Goal: Task Accomplishment & Management: Complete application form

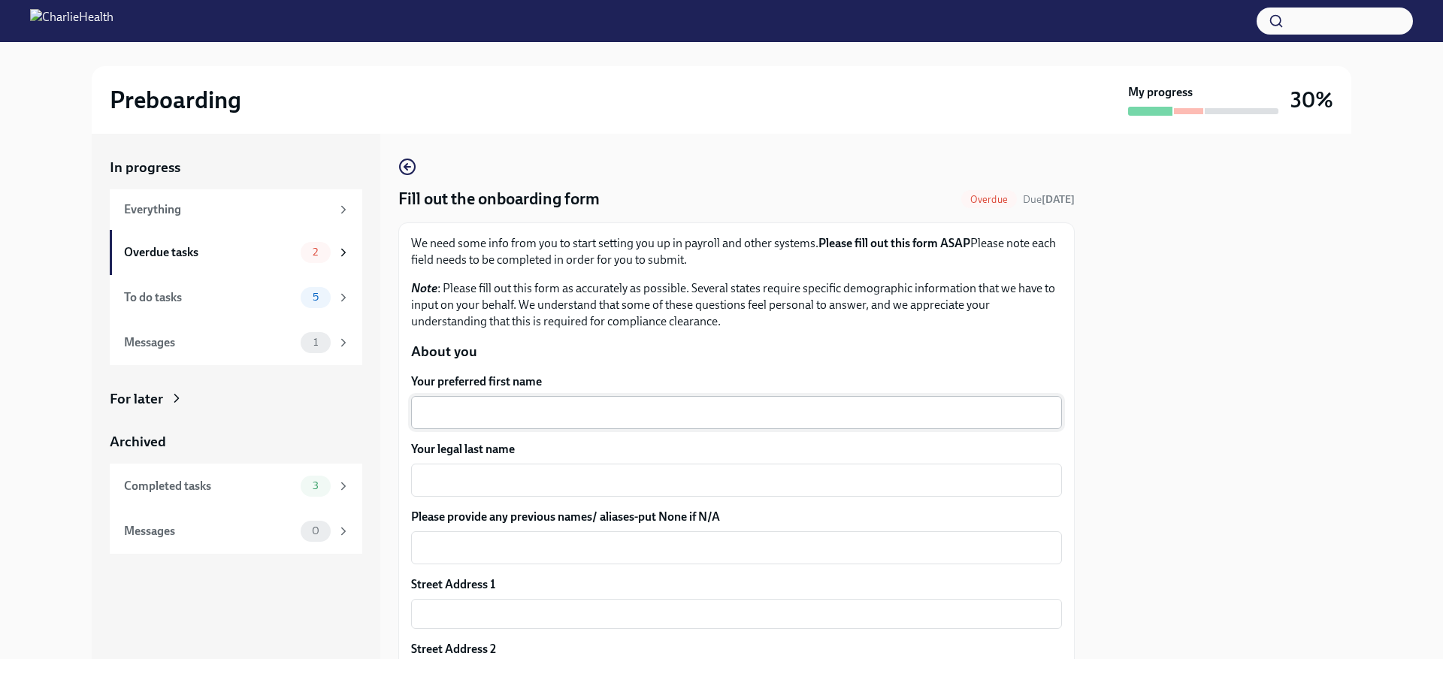
click at [494, 404] on textarea "Your preferred first name" at bounding box center [736, 413] width 633 height 18
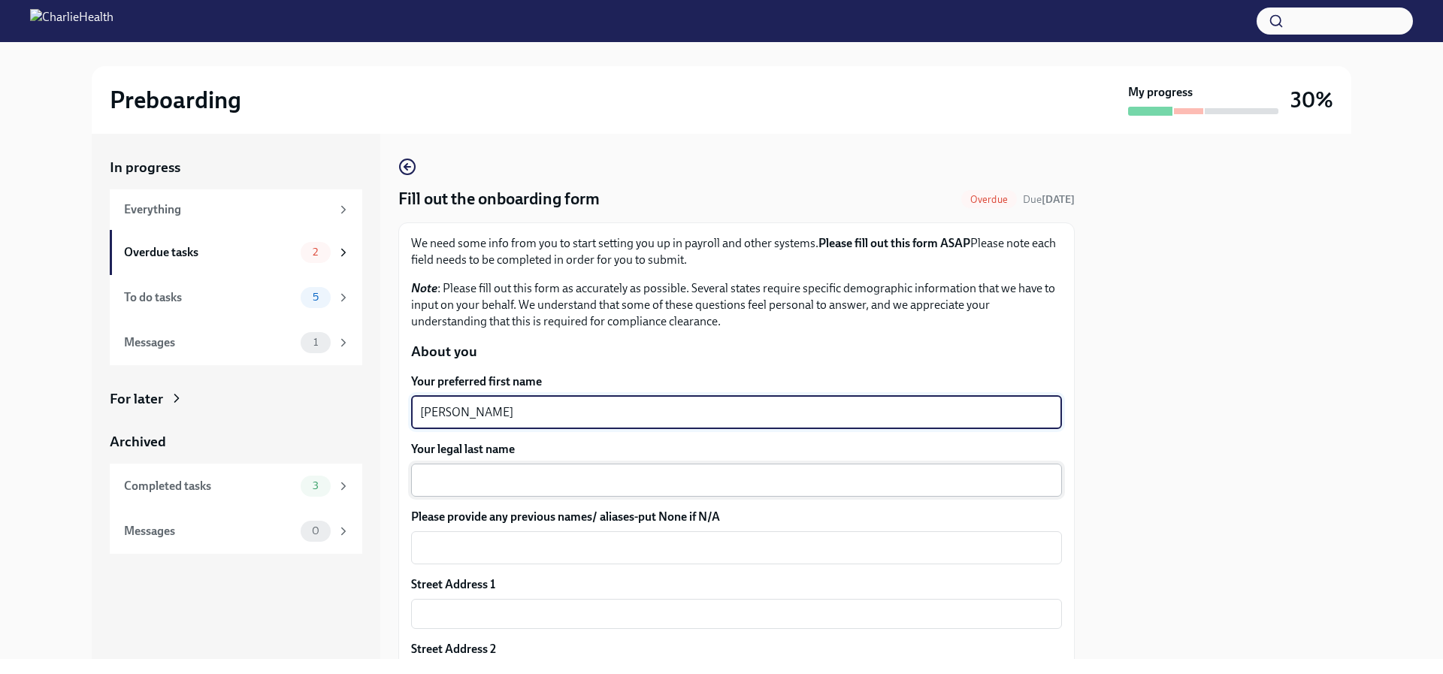
type textarea "[PERSON_NAME]"
click at [461, 466] on div "x ​" at bounding box center [736, 480] width 651 height 33
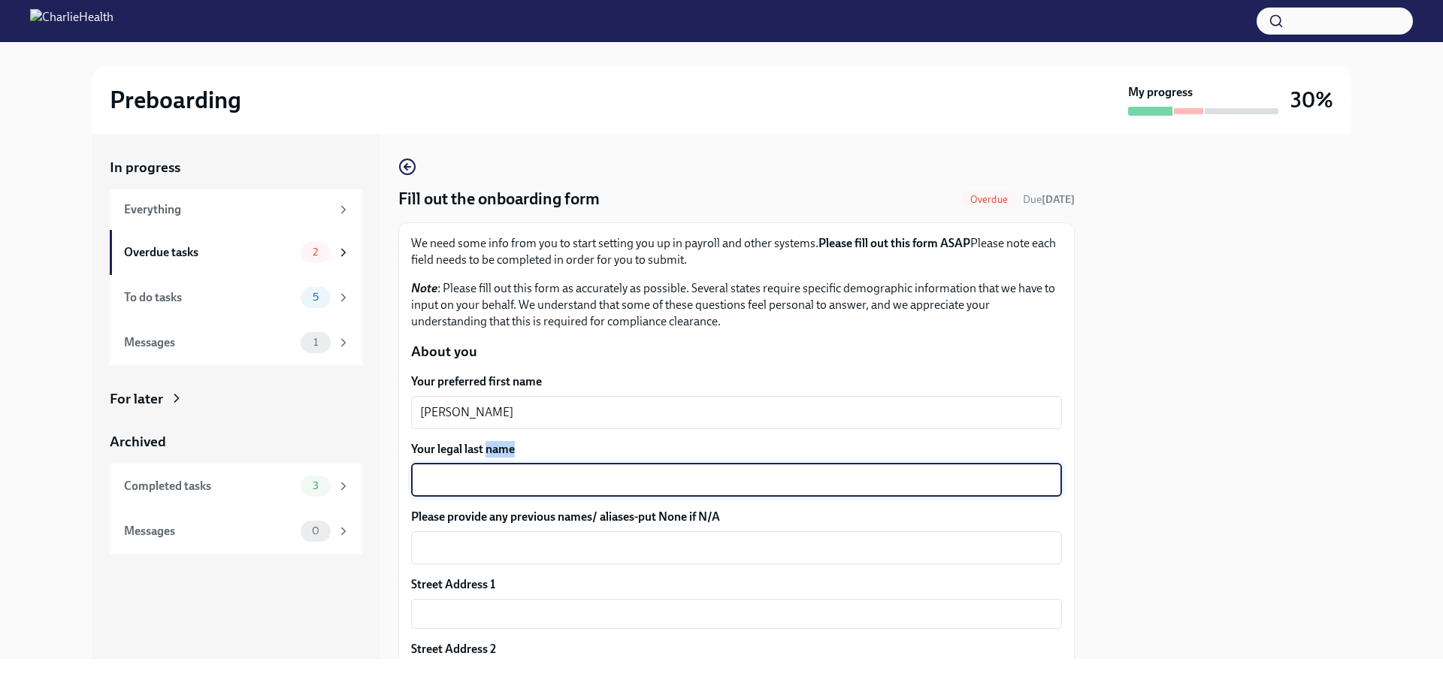
click at [461, 466] on div "x ​" at bounding box center [736, 480] width 651 height 33
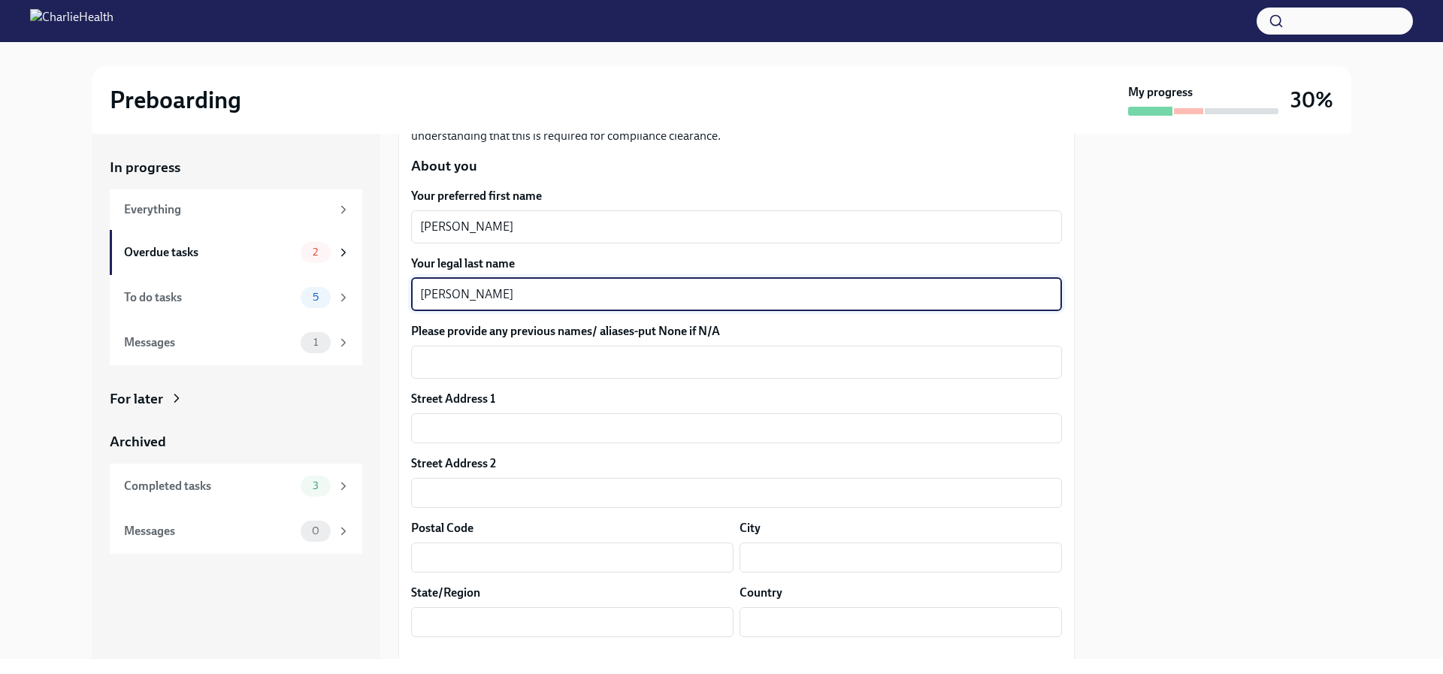
scroll to position [225, 0]
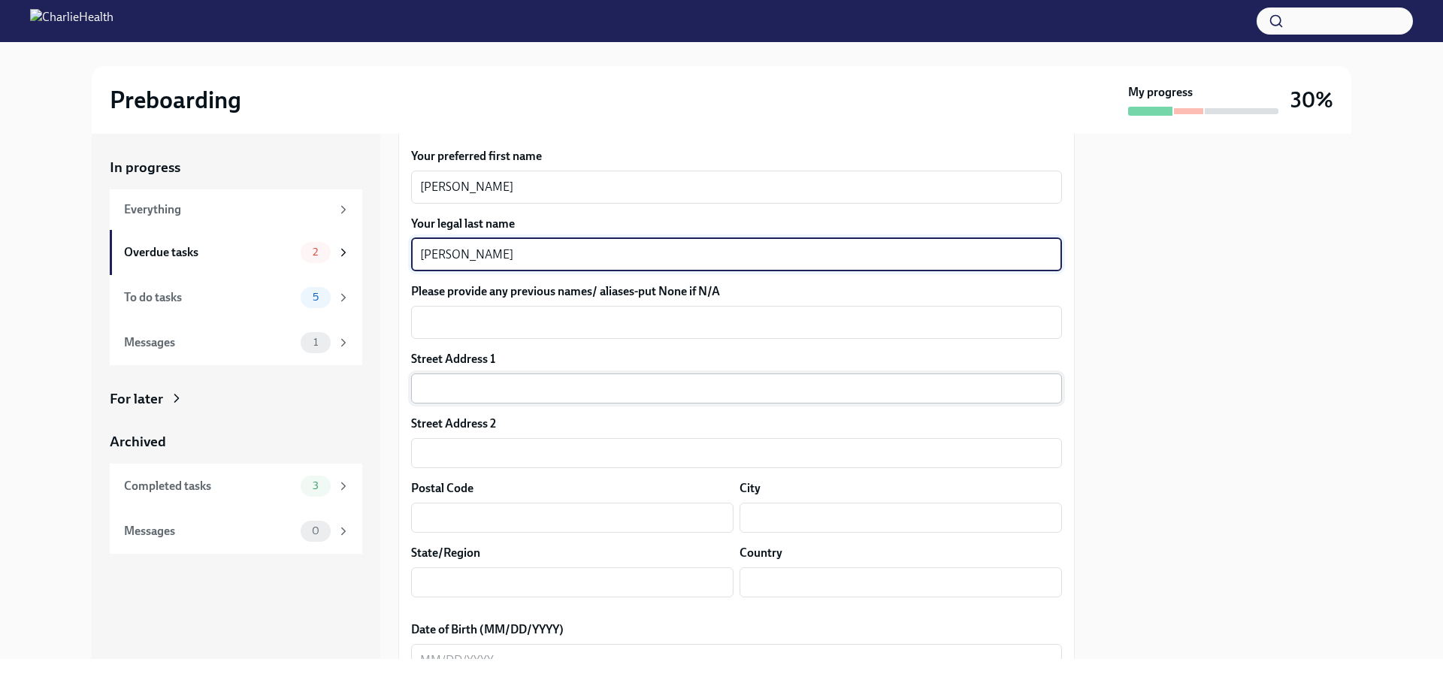
type textarea "[PERSON_NAME]"
click at [447, 383] on input "text" at bounding box center [736, 388] width 651 height 30
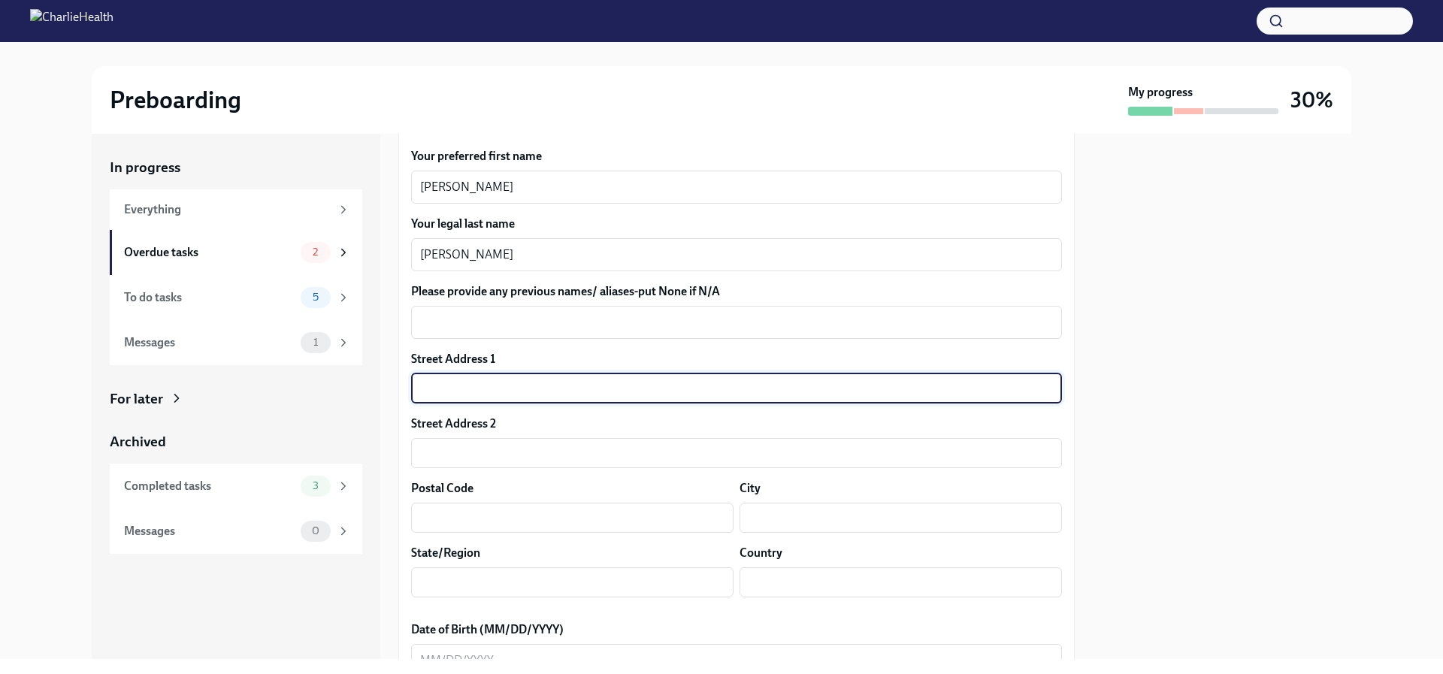
type input "1206 Waters Dairy"
type input "76502"
type input "[DEMOGRAPHIC_DATA]"
type input "[US_STATE]"
type input "US"
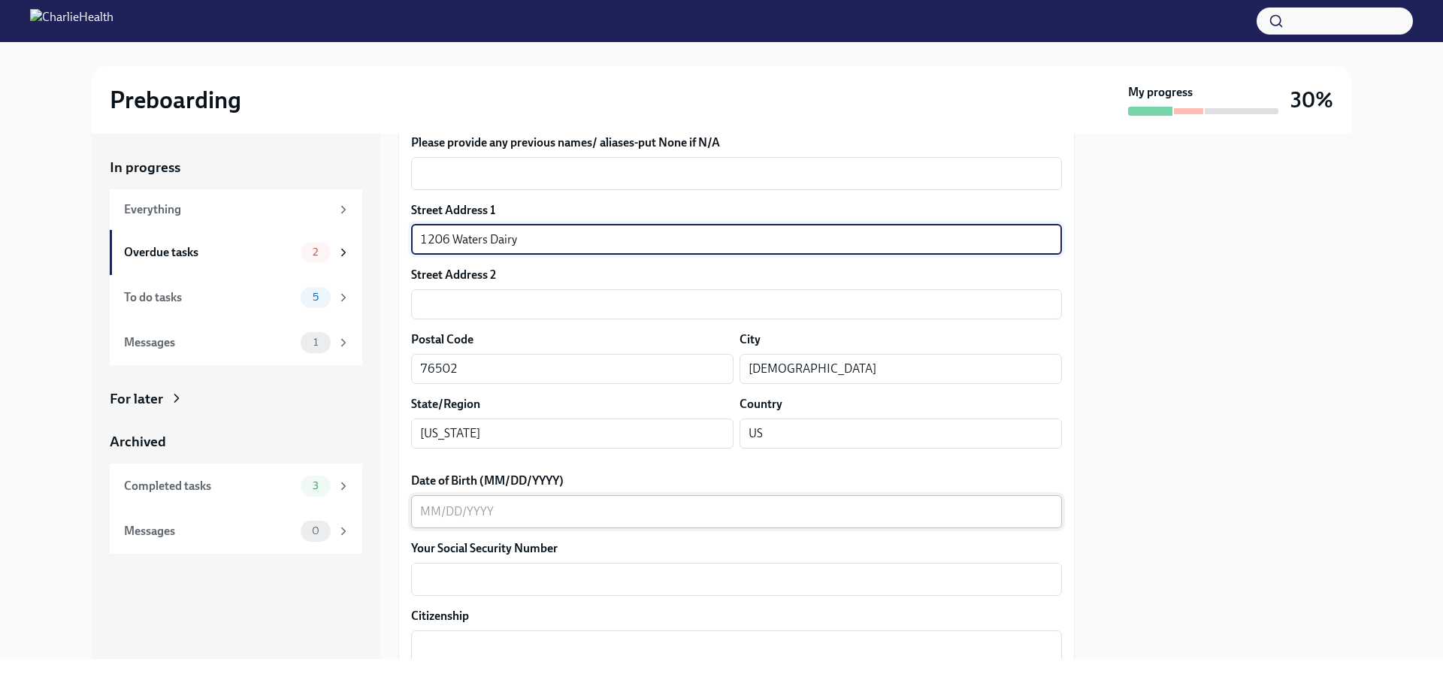
scroll to position [376, 0]
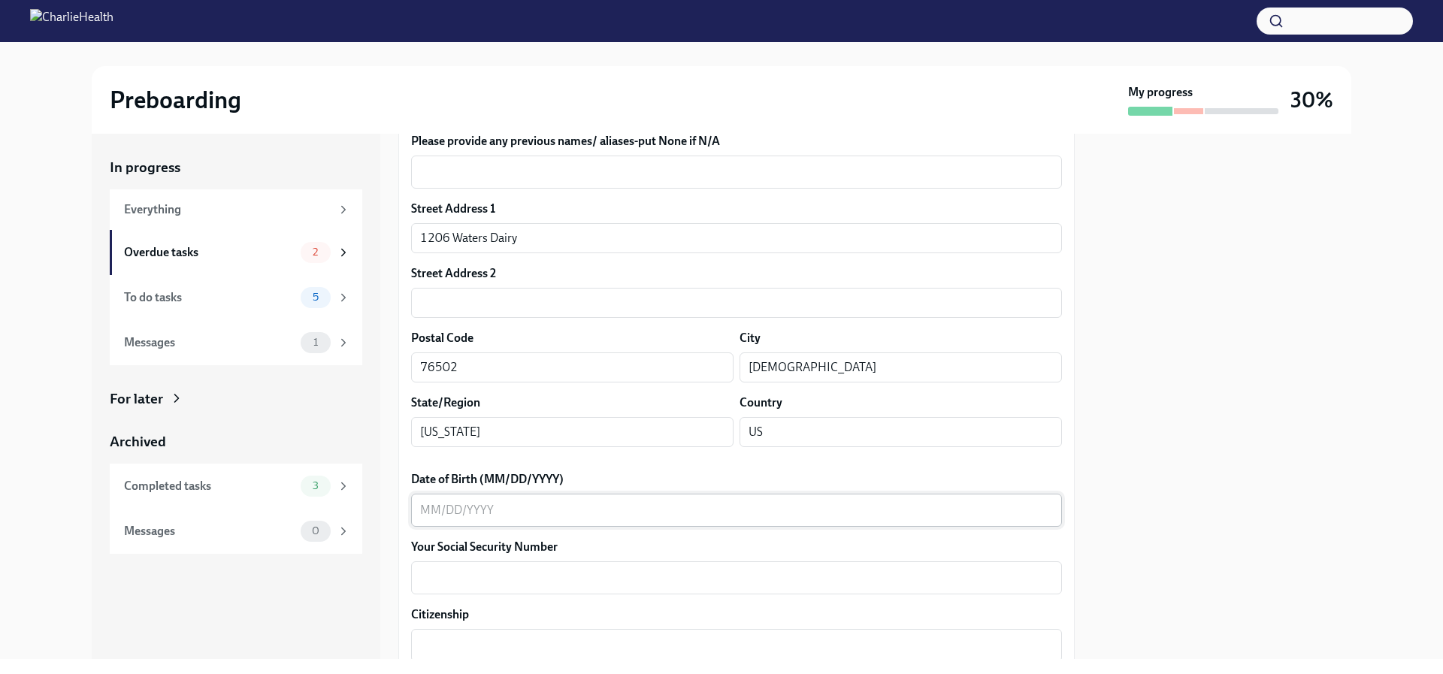
click at [467, 519] on div "x ​" at bounding box center [736, 510] width 651 height 33
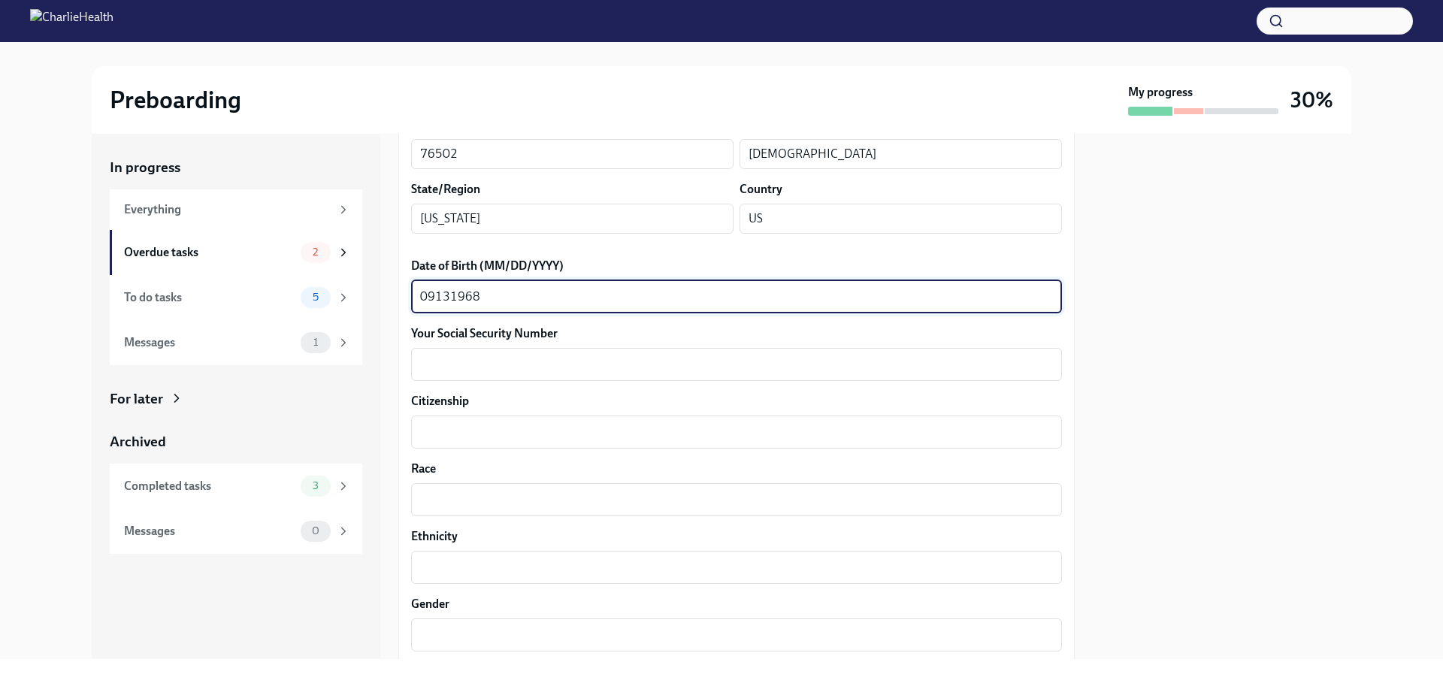
scroll to position [601, 0]
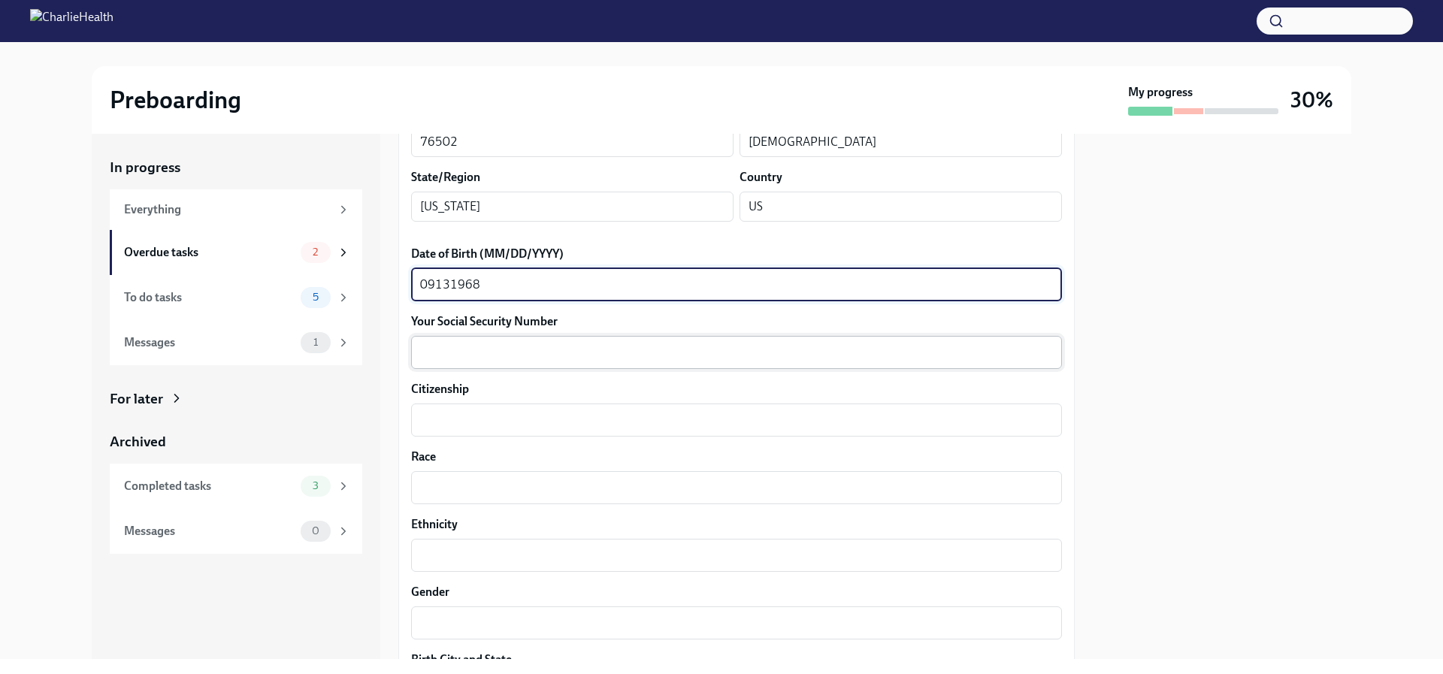
type textarea "09131968"
click at [442, 343] on div "x ​" at bounding box center [736, 352] width 651 height 33
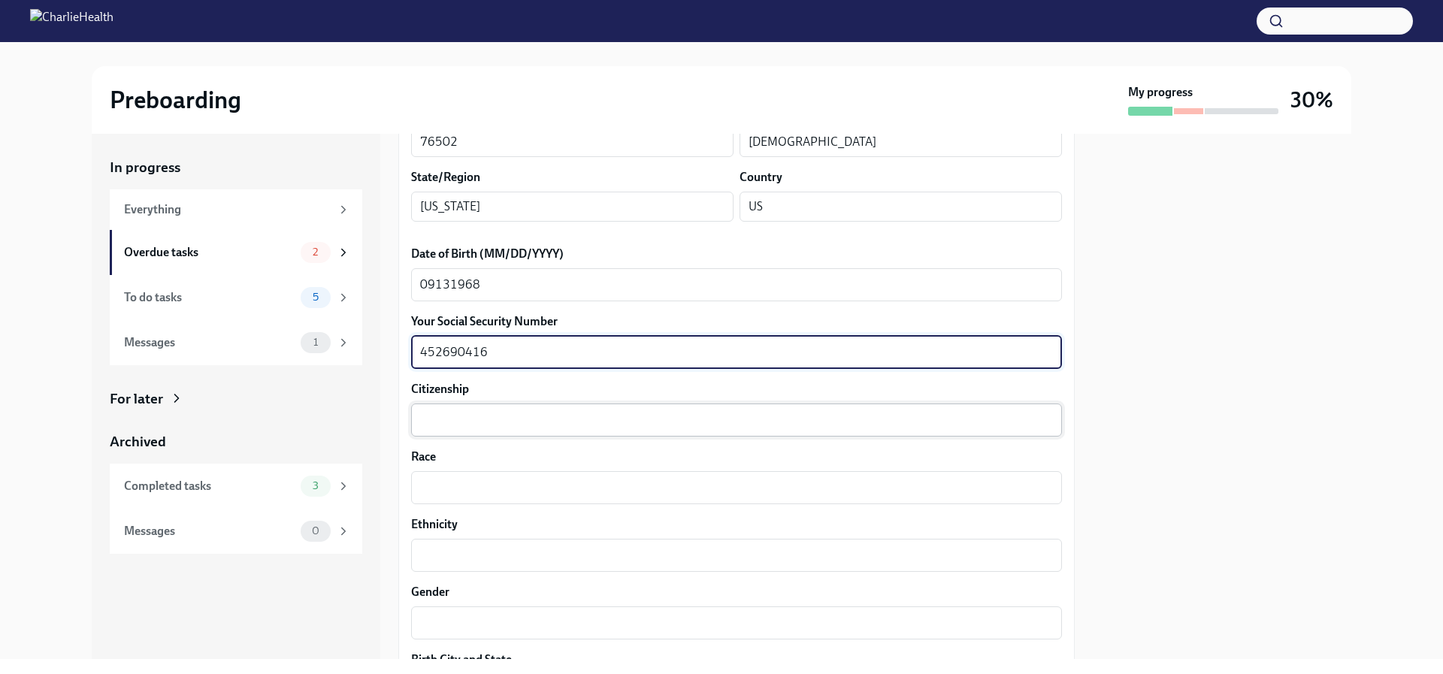
type textarea "452690416"
click at [442, 414] on textarea "Citizenship" at bounding box center [736, 420] width 633 height 18
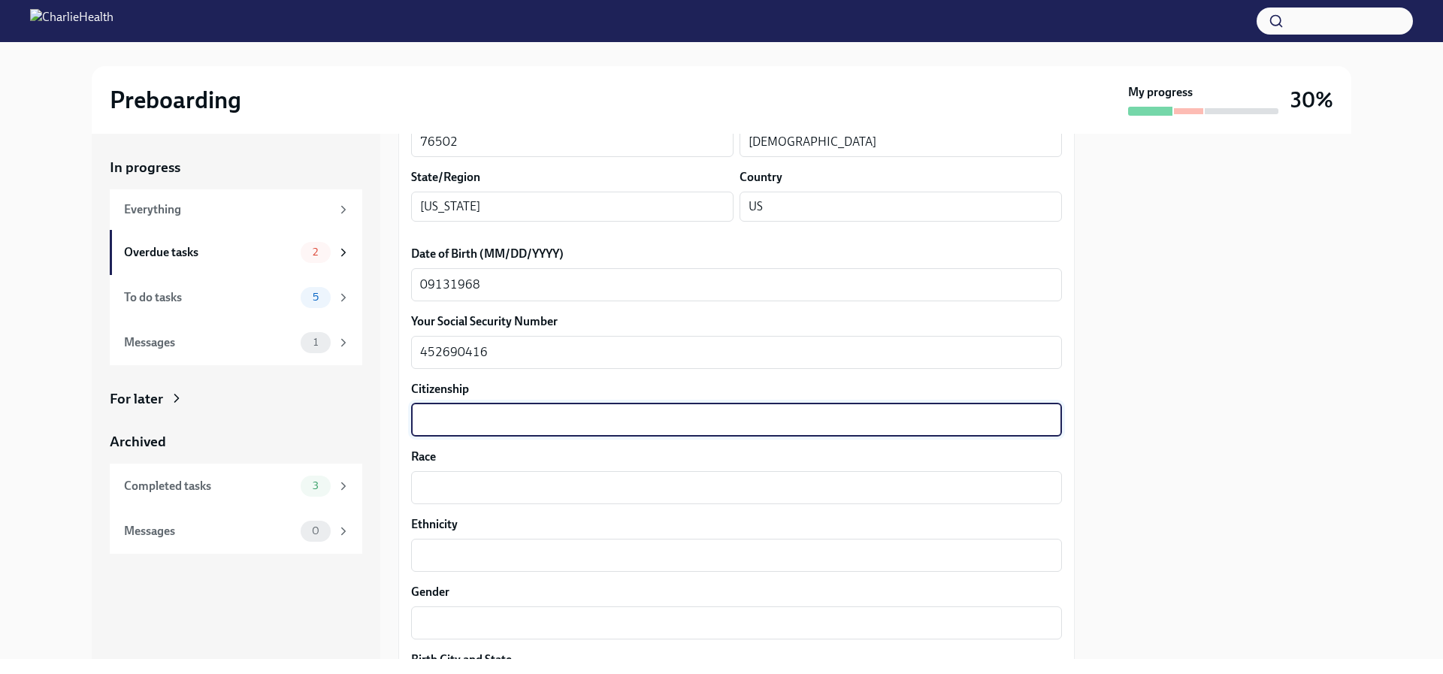
click at [442, 413] on textarea "Citizenship" at bounding box center [736, 420] width 633 height 18
type textarea "[GEOGRAPHIC_DATA]"
click at [460, 495] on textarea "Race" at bounding box center [736, 488] width 633 height 18
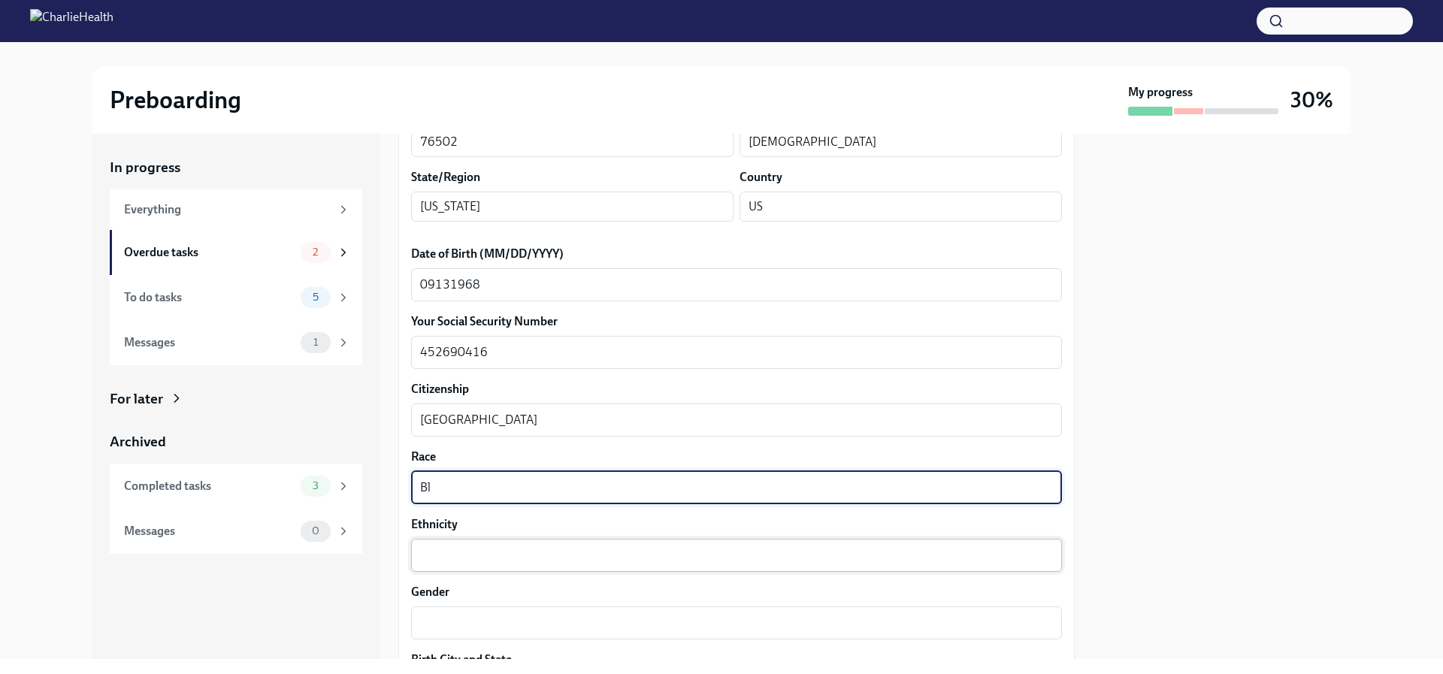
type textarea "Bl"
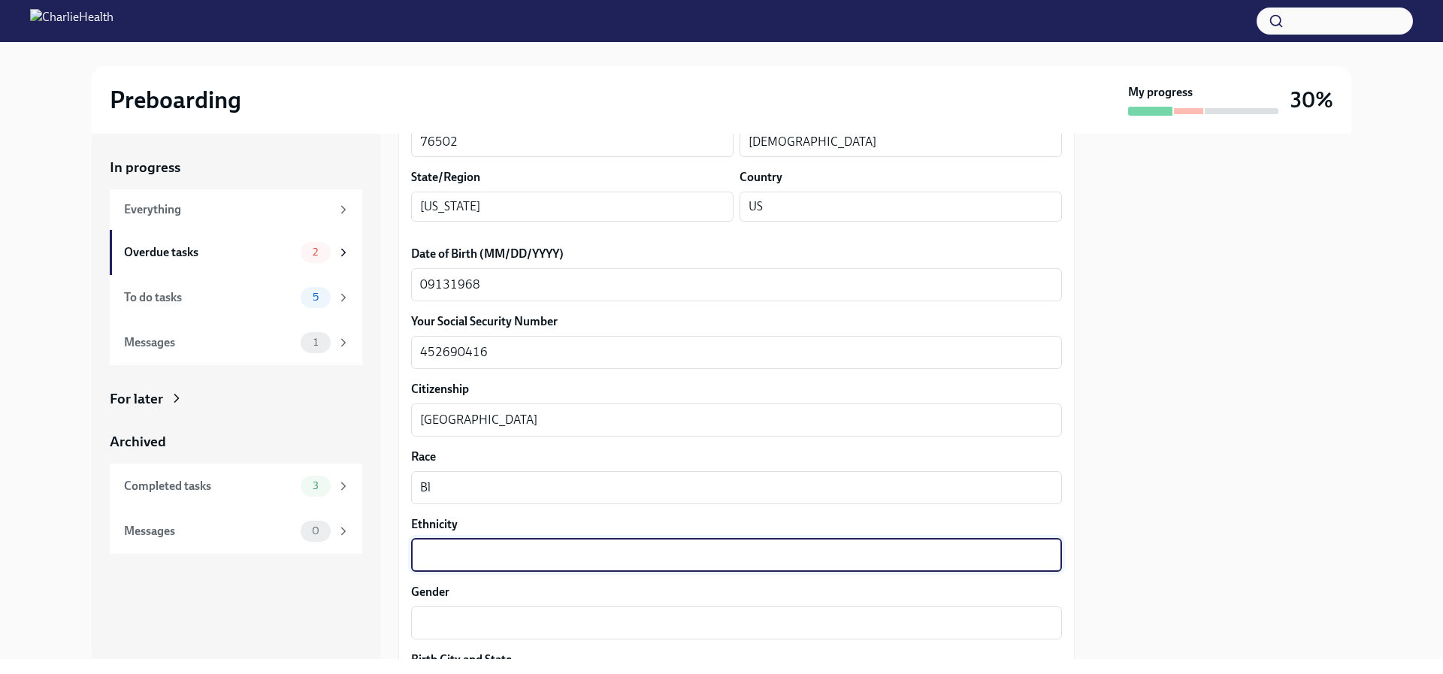
click at [431, 550] on textarea "Ethnicity" at bounding box center [736, 555] width 633 height 18
type textarea "Bl"
click at [467, 617] on textarea "Gender" at bounding box center [736, 623] width 633 height 18
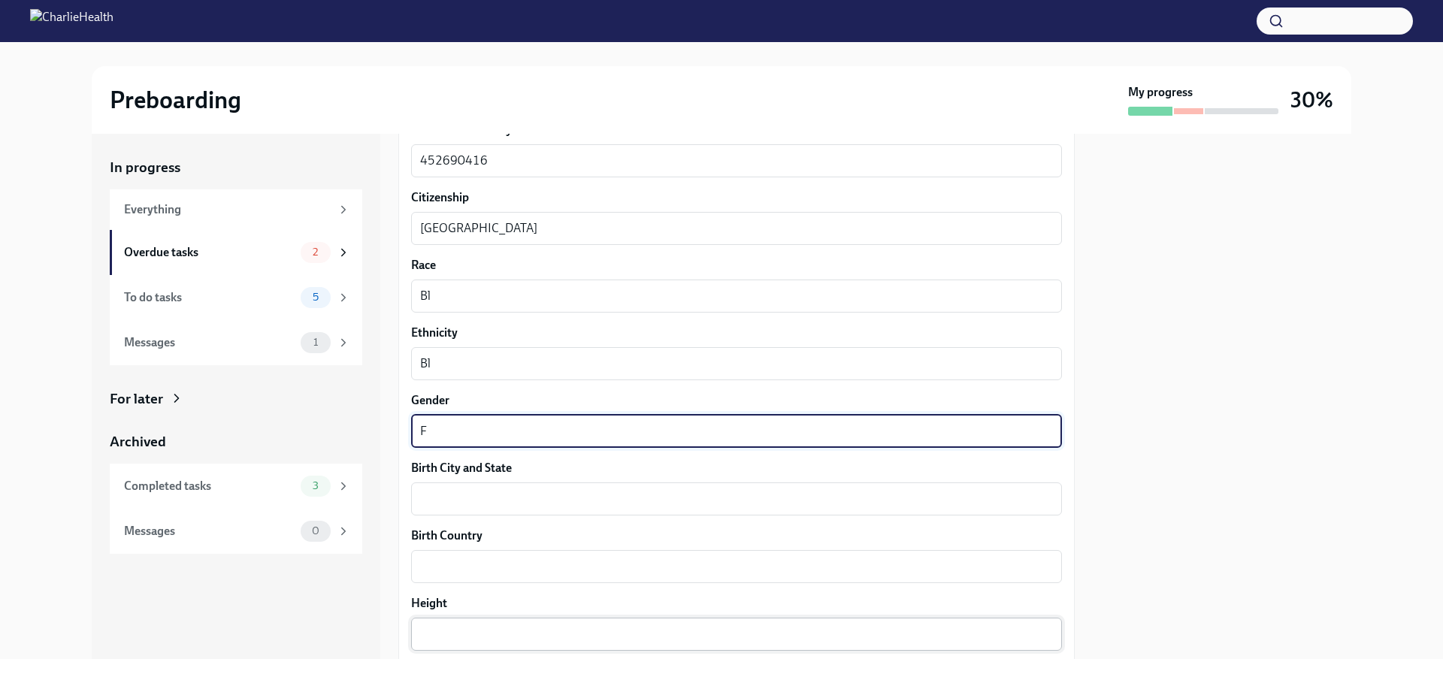
scroll to position [827, 0]
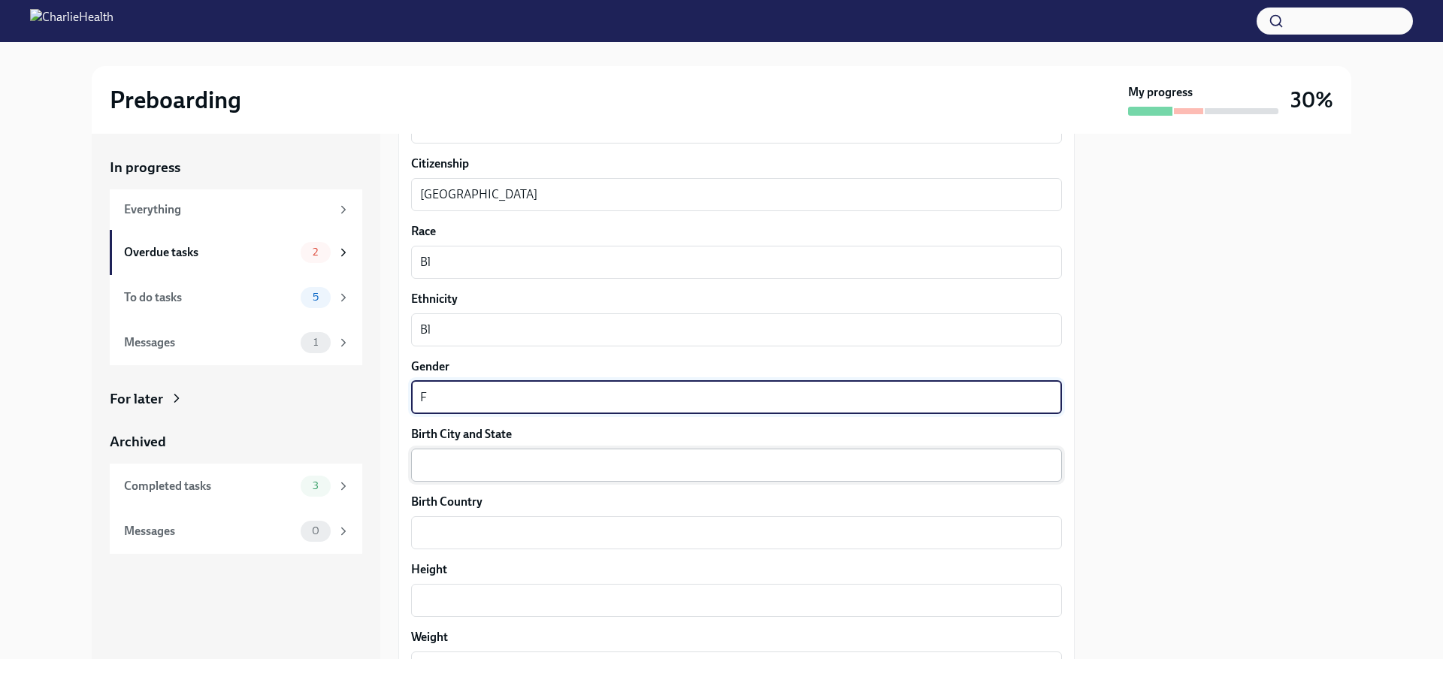
type textarea "F"
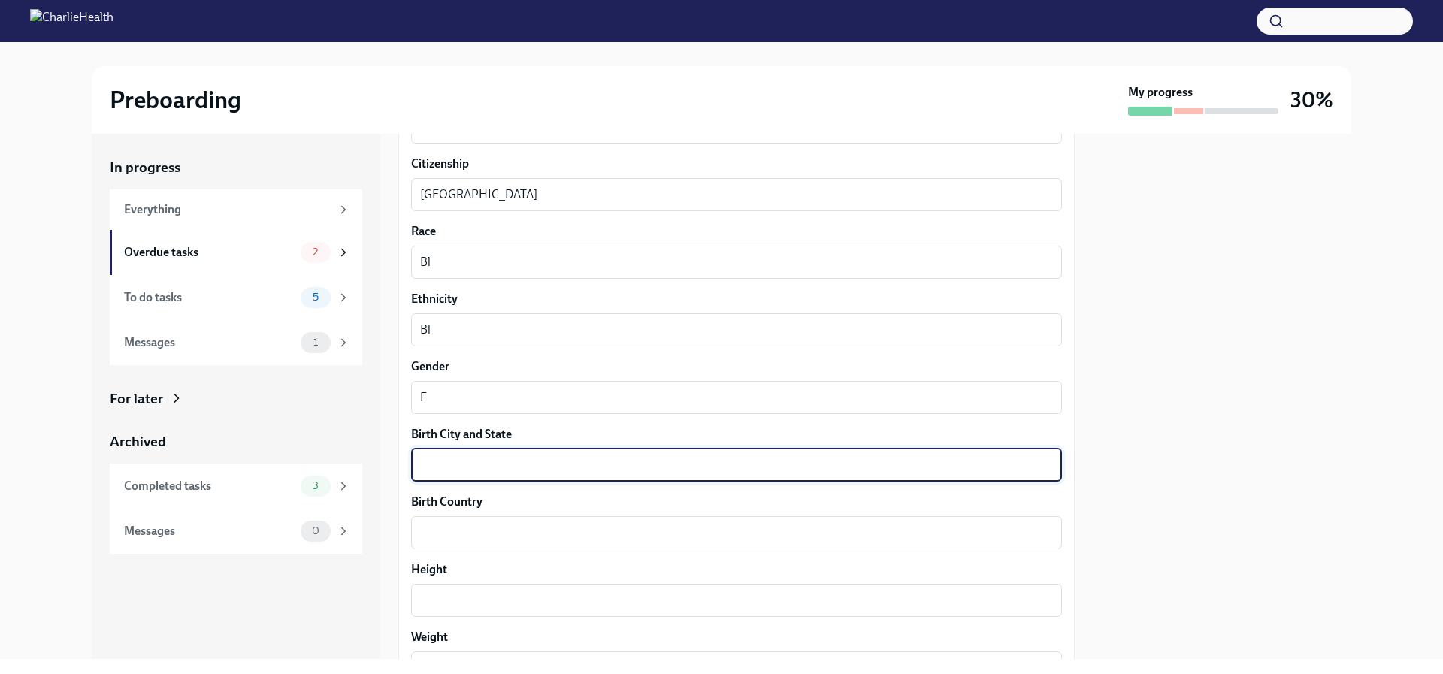
click at [458, 471] on textarea "Birth City and State" at bounding box center [736, 465] width 633 height 18
click at [432, 464] on textarea "Ft. [PERSON_NAME], [GEOGRAPHIC_DATA]" at bounding box center [736, 465] width 633 height 18
click at [539, 465] on textarea "Ft. [PERSON_NAME], [GEOGRAPHIC_DATA]" at bounding box center [736, 465] width 633 height 18
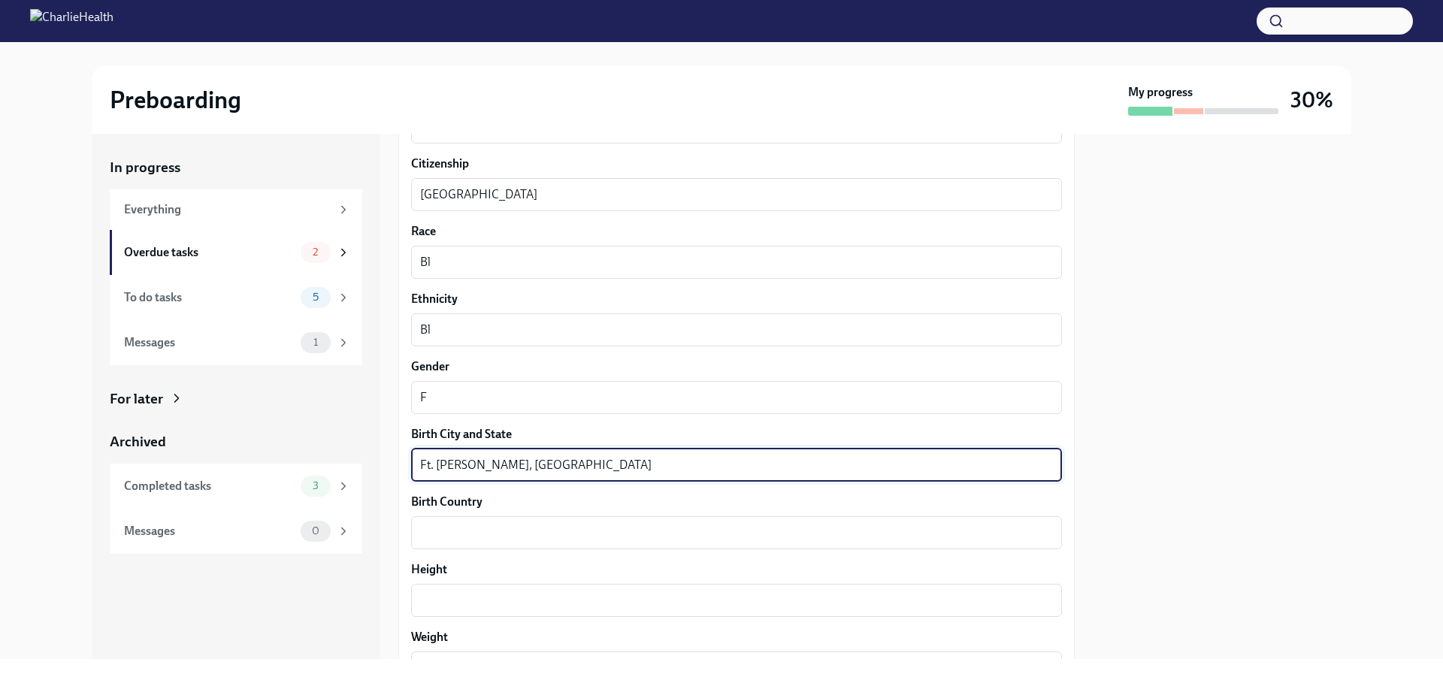
drag, startPoint x: 539, startPoint y: 465, endPoint x: 485, endPoint y: 461, distance: 54.2
click at [533, 465] on textarea "Ft. [PERSON_NAME], [GEOGRAPHIC_DATA]" at bounding box center [736, 465] width 633 height 18
click at [430, 465] on textarea "Ft. [PERSON_NAME], [GEOGRAPHIC_DATA]" at bounding box center [736, 465] width 633 height 18
drag, startPoint x: 430, startPoint y: 465, endPoint x: 439, endPoint y: 470, distance: 10.4
click at [431, 466] on textarea "Ft. [PERSON_NAME], [GEOGRAPHIC_DATA]" at bounding box center [736, 465] width 633 height 18
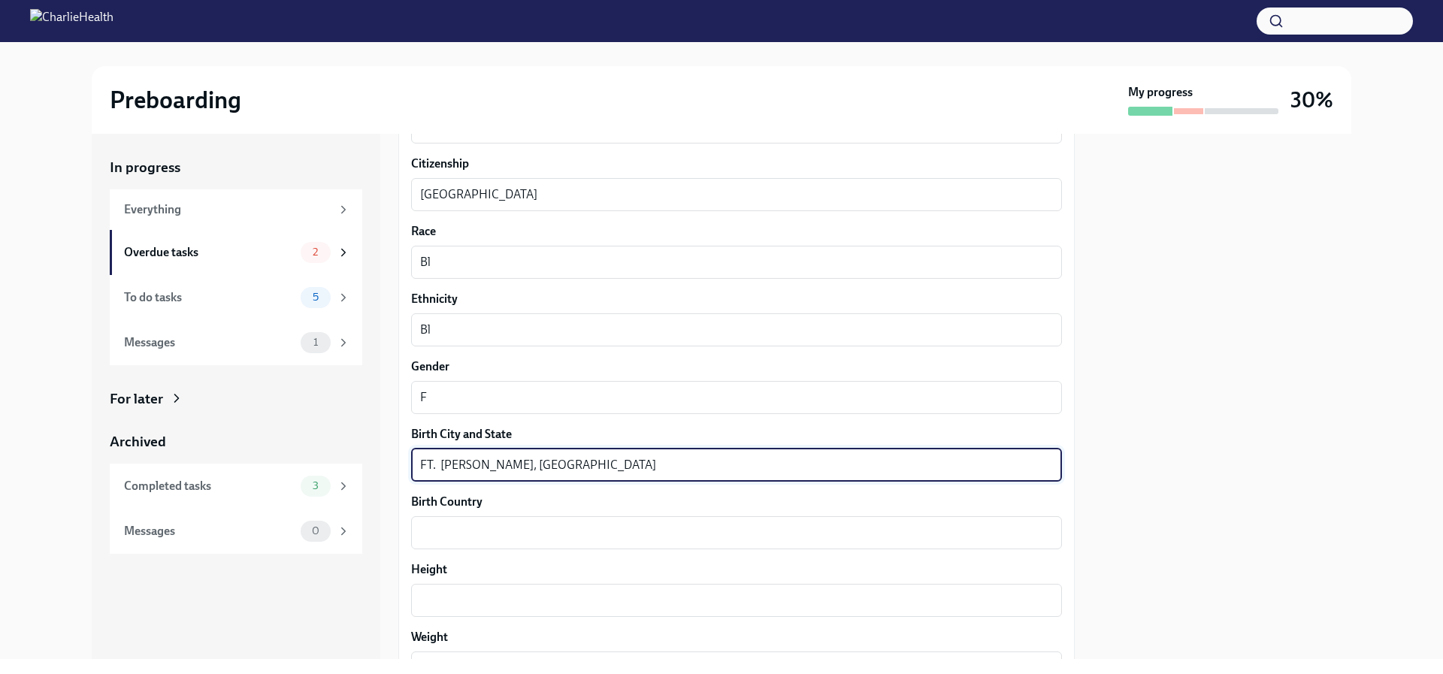
click at [444, 464] on textarea "FT. [PERSON_NAME], [GEOGRAPHIC_DATA]" at bounding box center [736, 465] width 633 height 18
type textarea "FT. [GEOGRAPHIC_DATA] , [GEOGRAPHIC_DATA]"
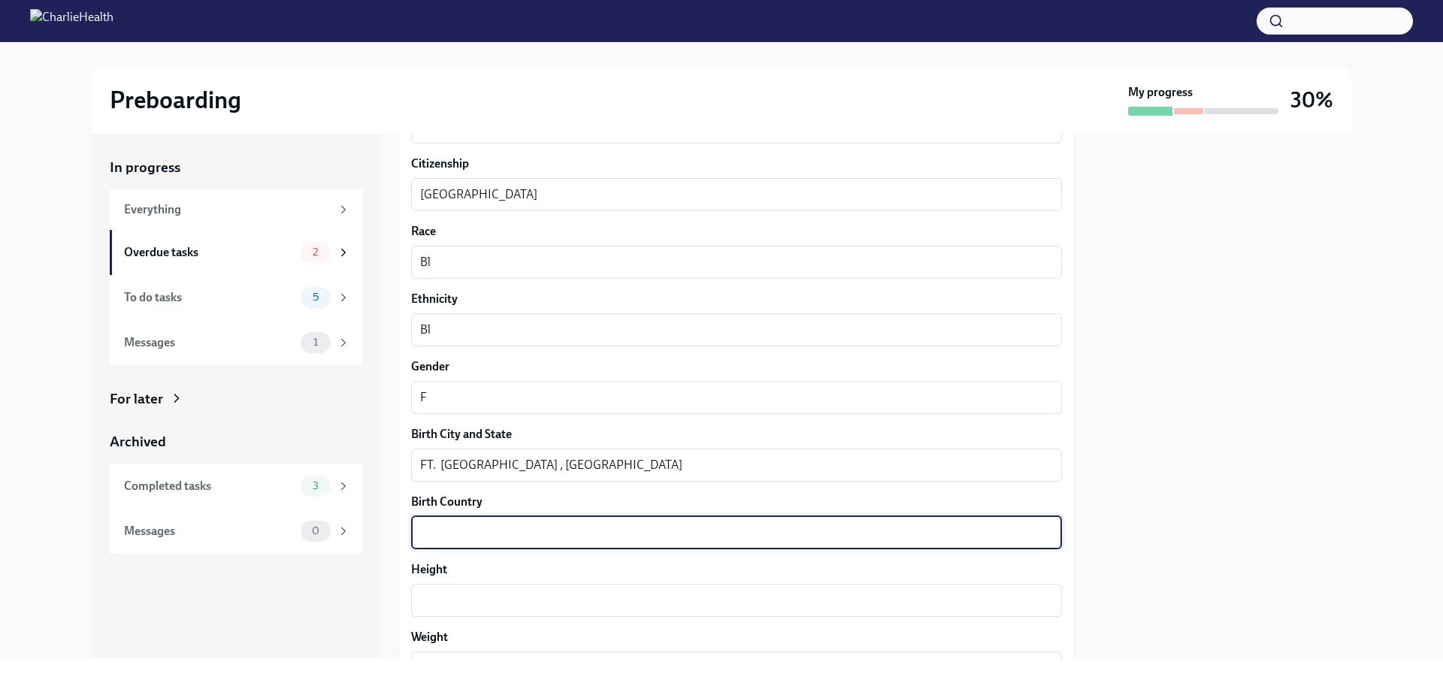
click at [500, 539] on textarea "Birth Country" at bounding box center [736, 533] width 633 height 18
type textarea "[GEOGRAPHIC_DATA]"
click at [448, 580] on div "Height x ​" at bounding box center [736, 589] width 651 height 56
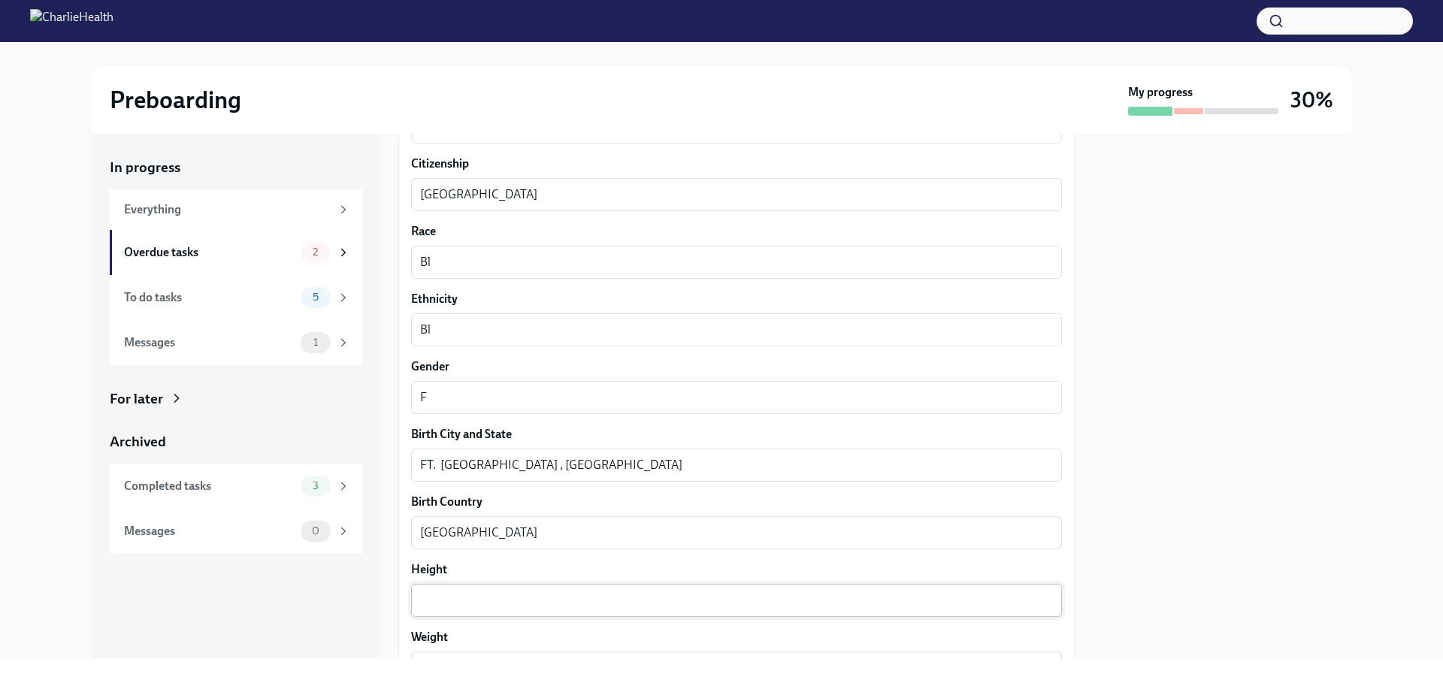
click at [450, 585] on div "x ​" at bounding box center [736, 600] width 651 height 33
click at [452, 589] on div "x ​" at bounding box center [736, 600] width 651 height 33
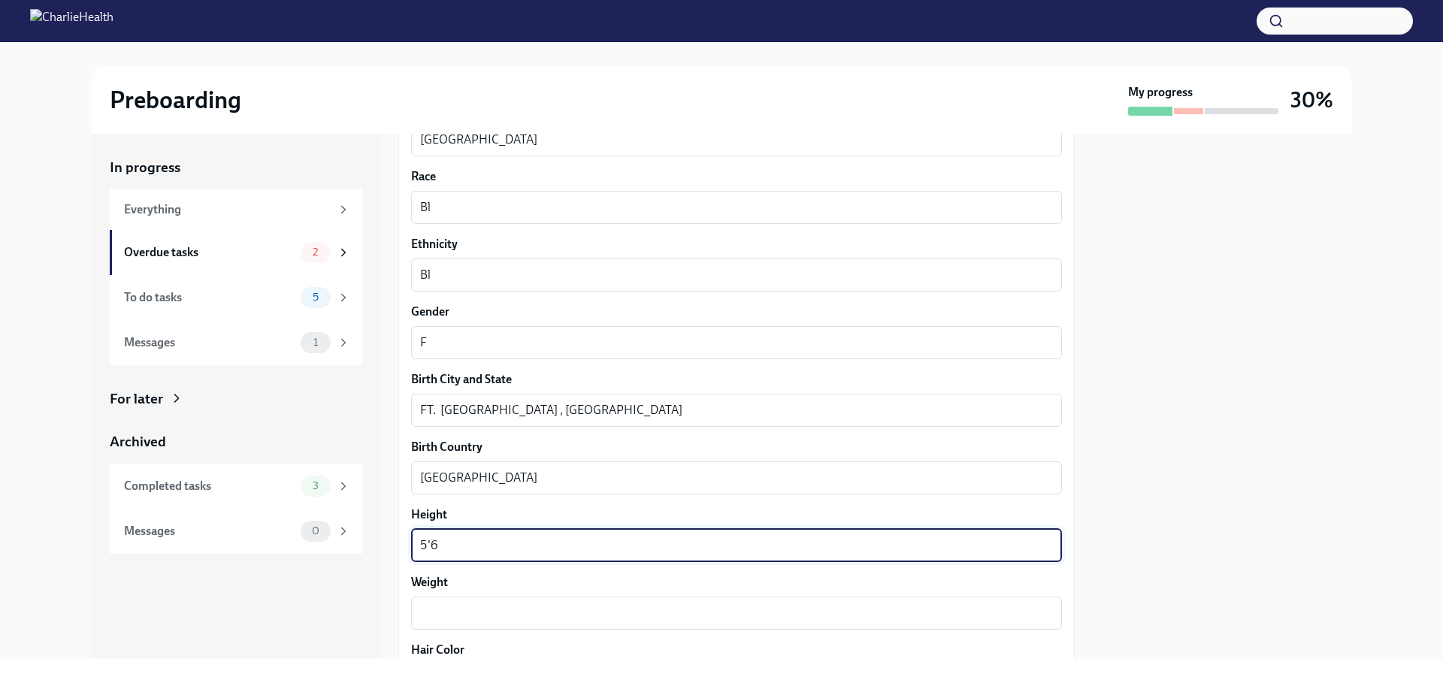
scroll to position [977, 0]
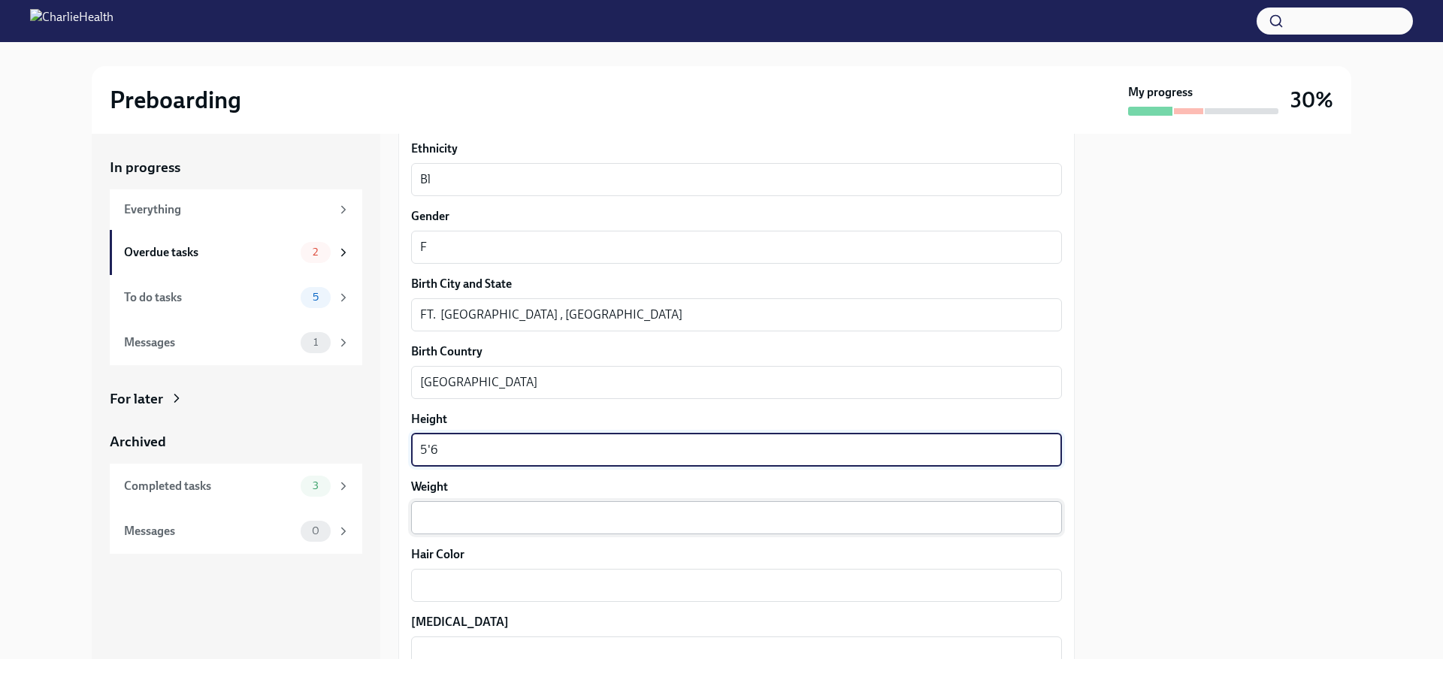
type textarea "5'6"
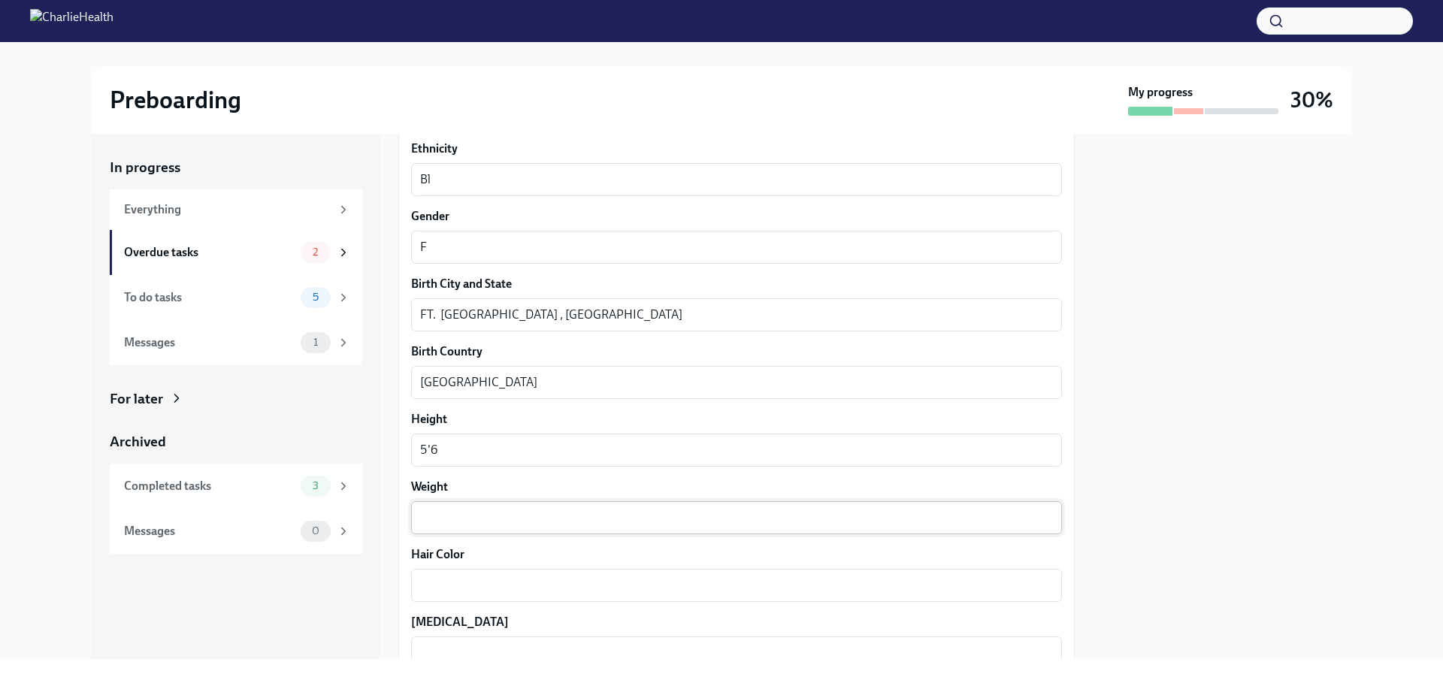
click at [467, 527] on div "x ​" at bounding box center [736, 517] width 651 height 33
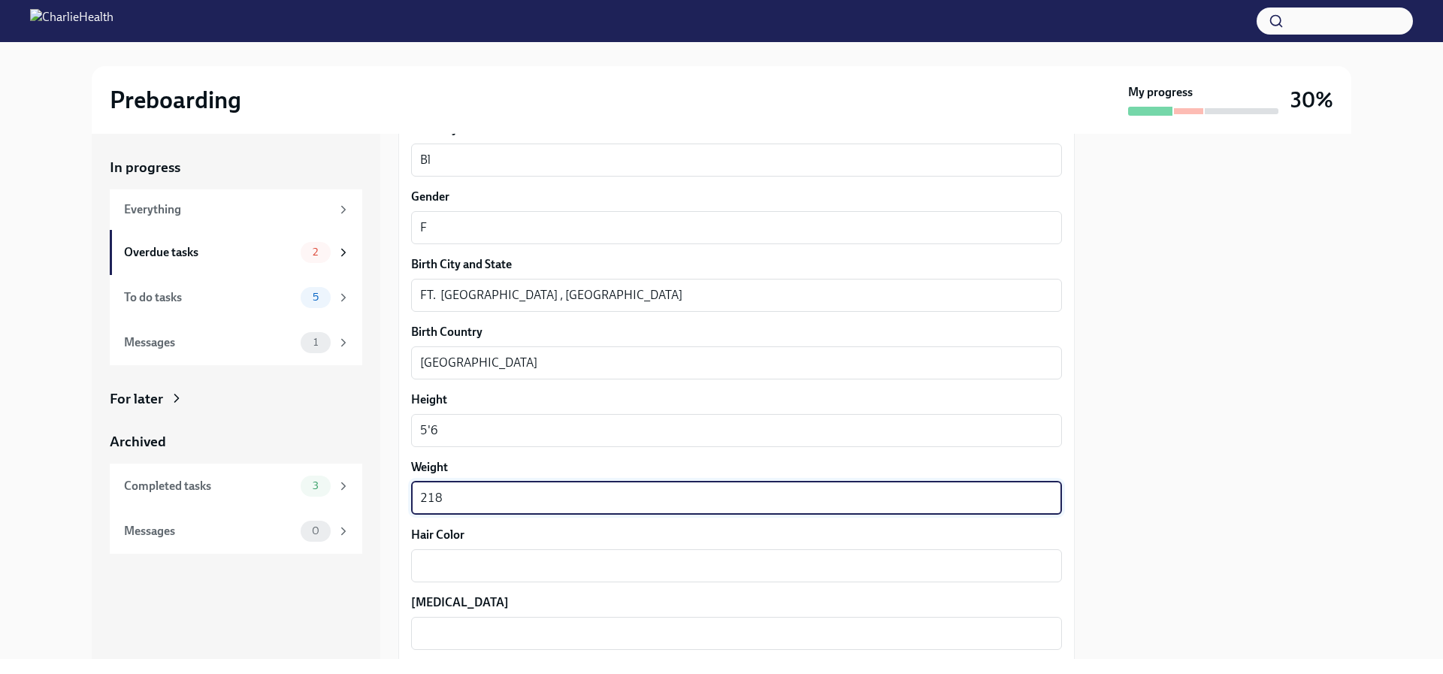
scroll to position [1052, 0]
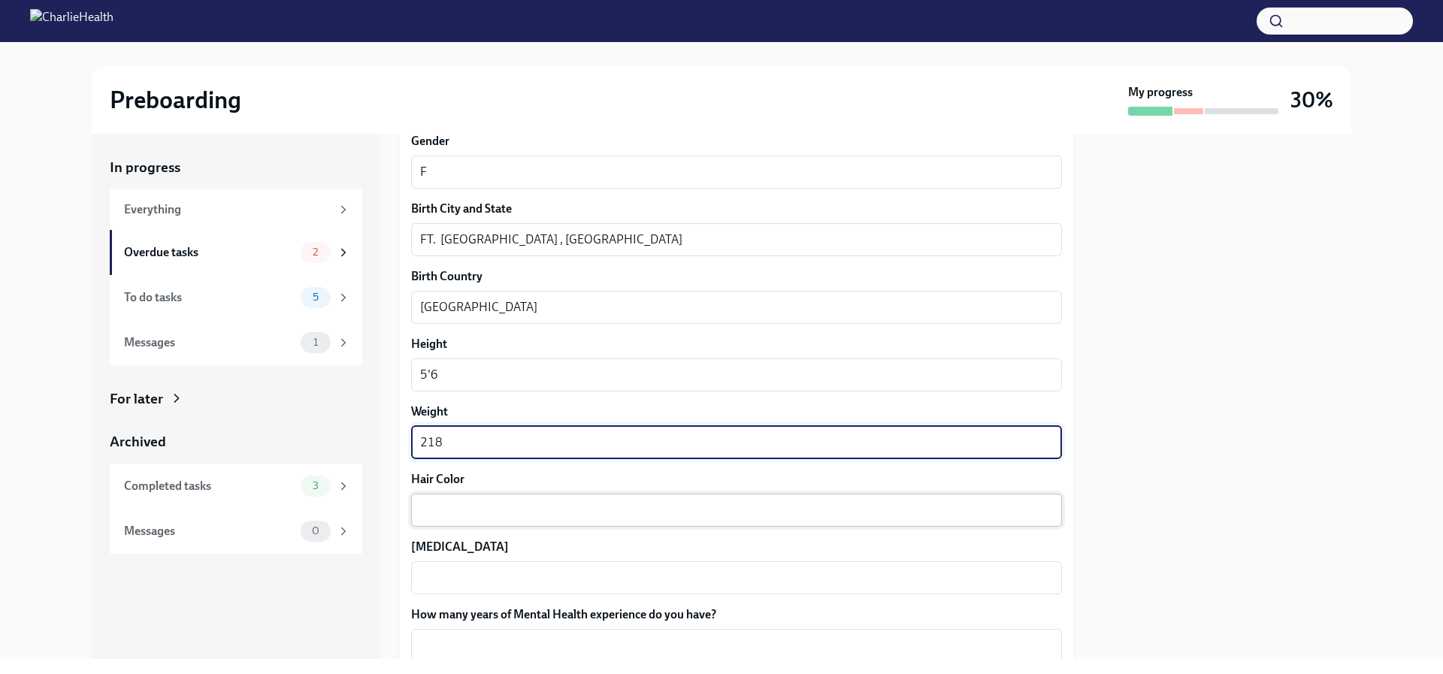
type textarea "218"
click at [465, 506] on textarea "Hair Color" at bounding box center [736, 510] width 633 height 18
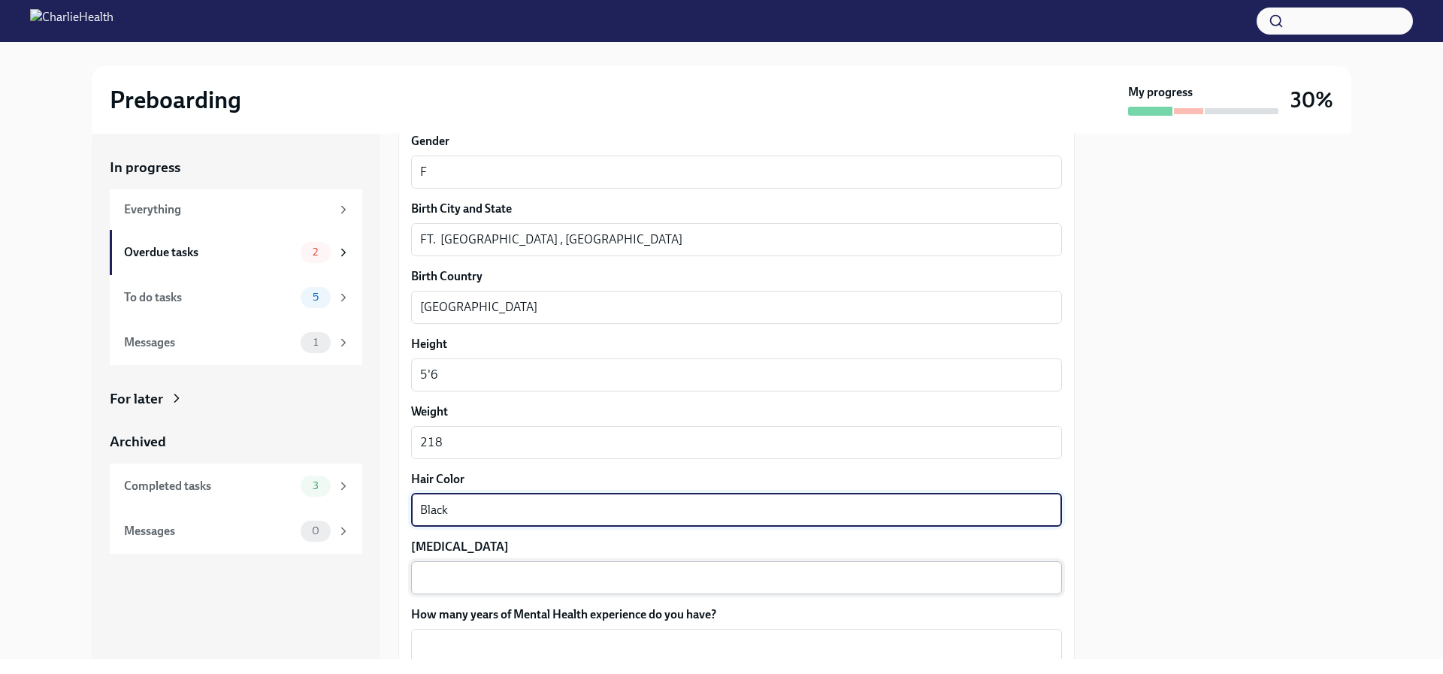
type textarea "Black"
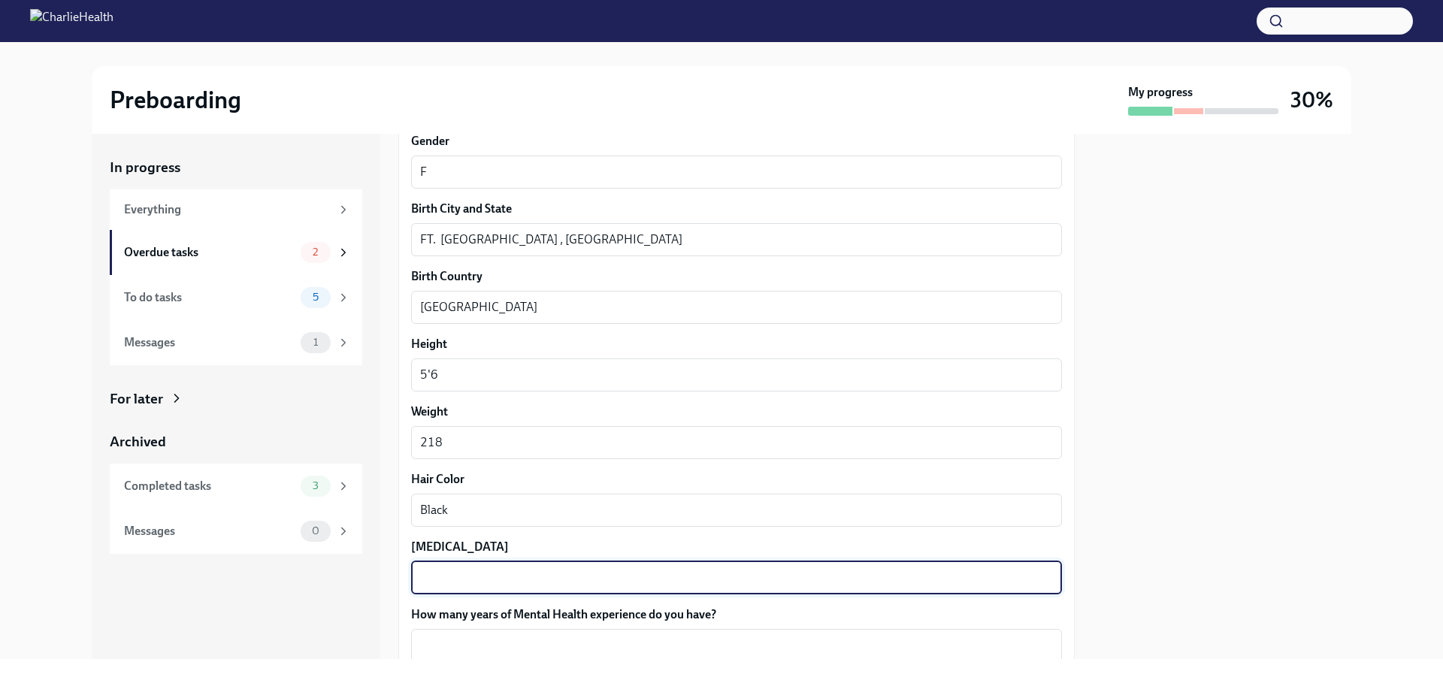
click at [444, 572] on textarea "[MEDICAL_DATA]" at bounding box center [736, 578] width 633 height 18
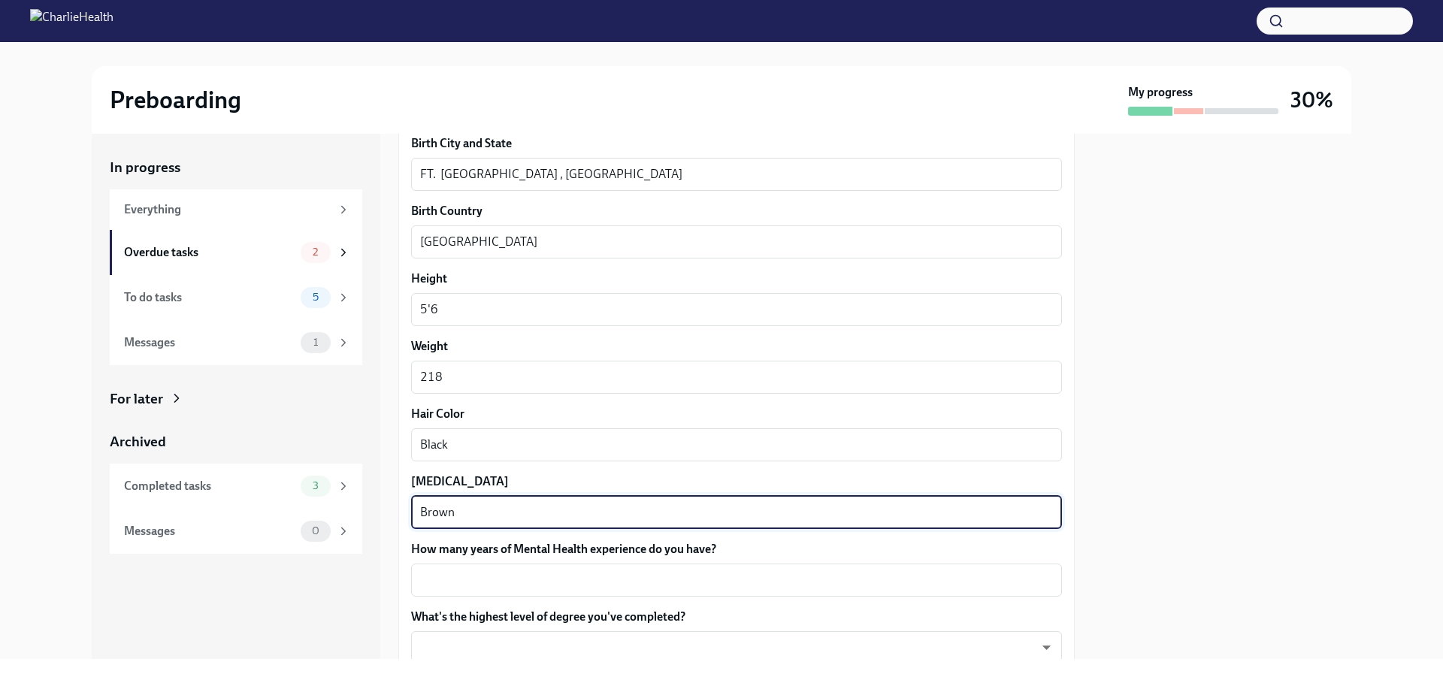
scroll to position [1277, 0]
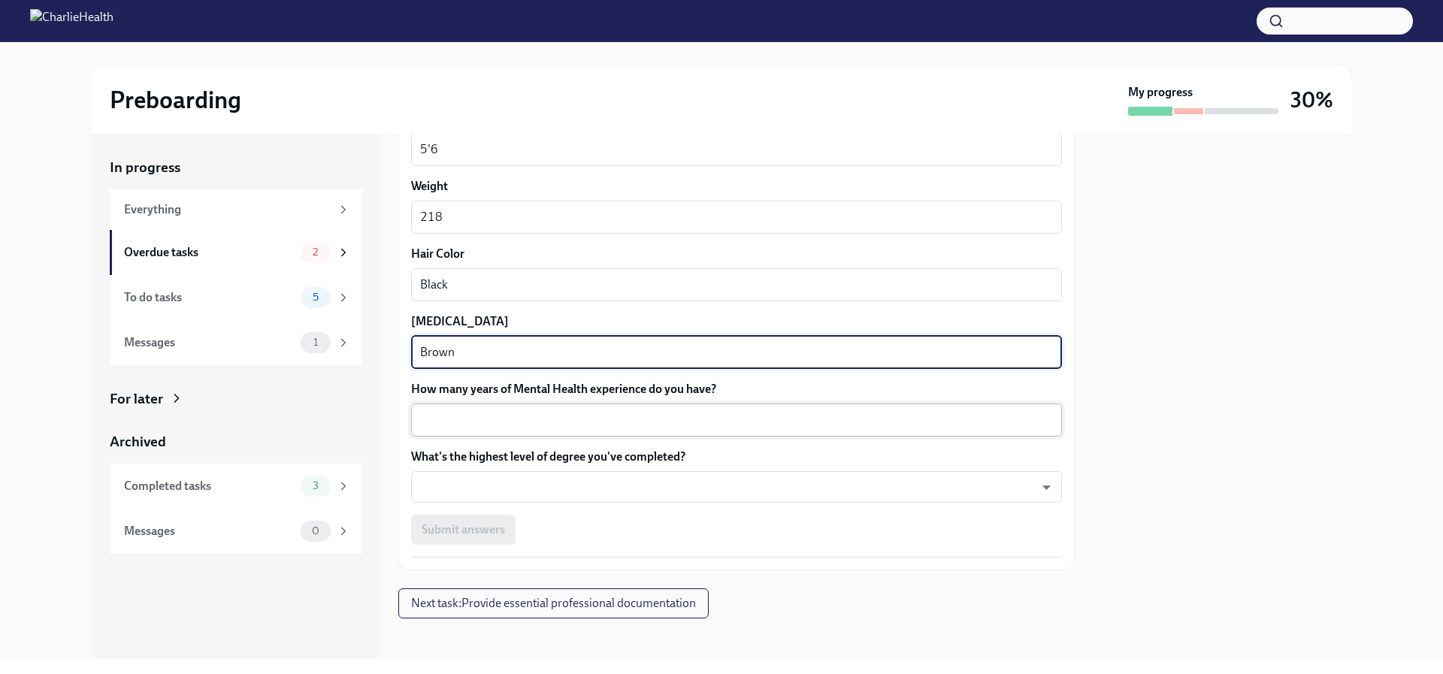
type textarea "Brown"
click at [508, 425] on textarea "How many years of Mental Health experience do you have?" at bounding box center [736, 420] width 633 height 18
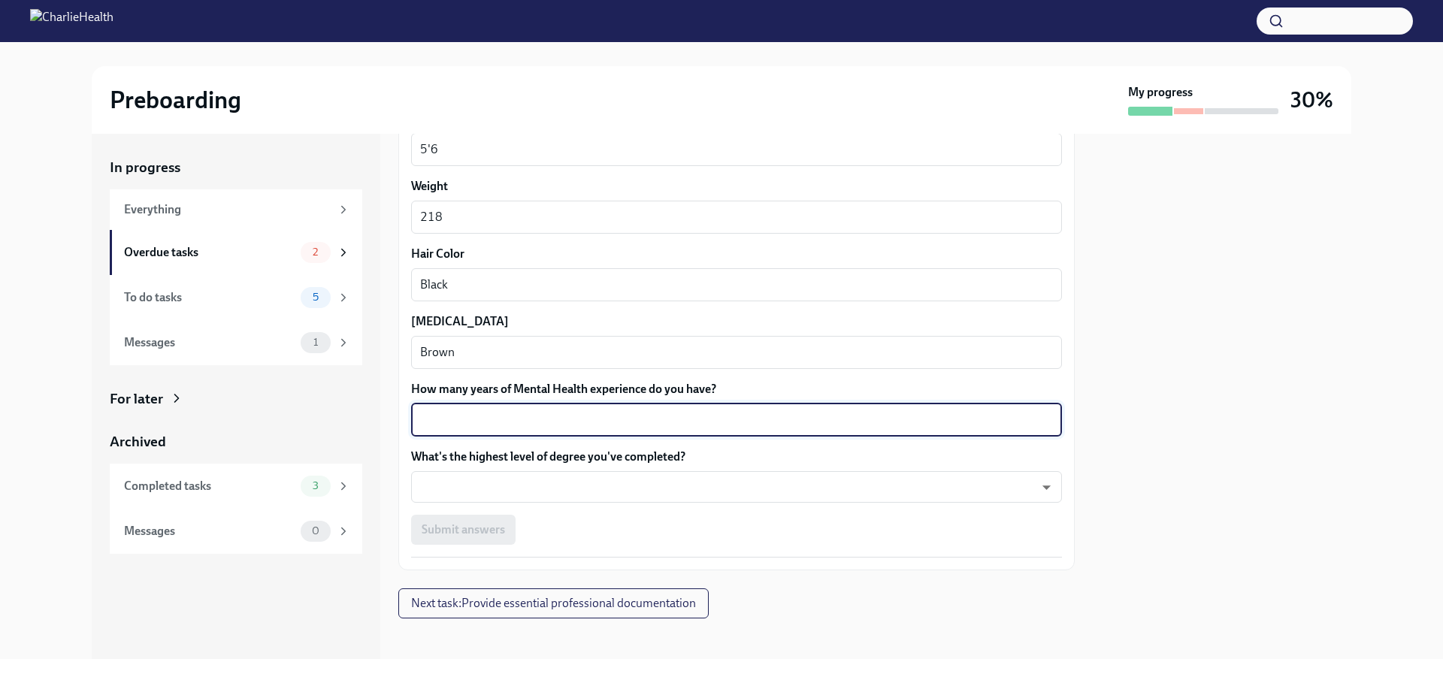
click at [508, 425] on textarea "How many years of Mental Health experience do you have?" at bounding box center [736, 420] width 633 height 18
type textarea "15"
click at [510, 485] on body "Preboarding My progress 30% In progress Everything Overdue tasks 2 To do tasks …" at bounding box center [721, 337] width 1443 height 674
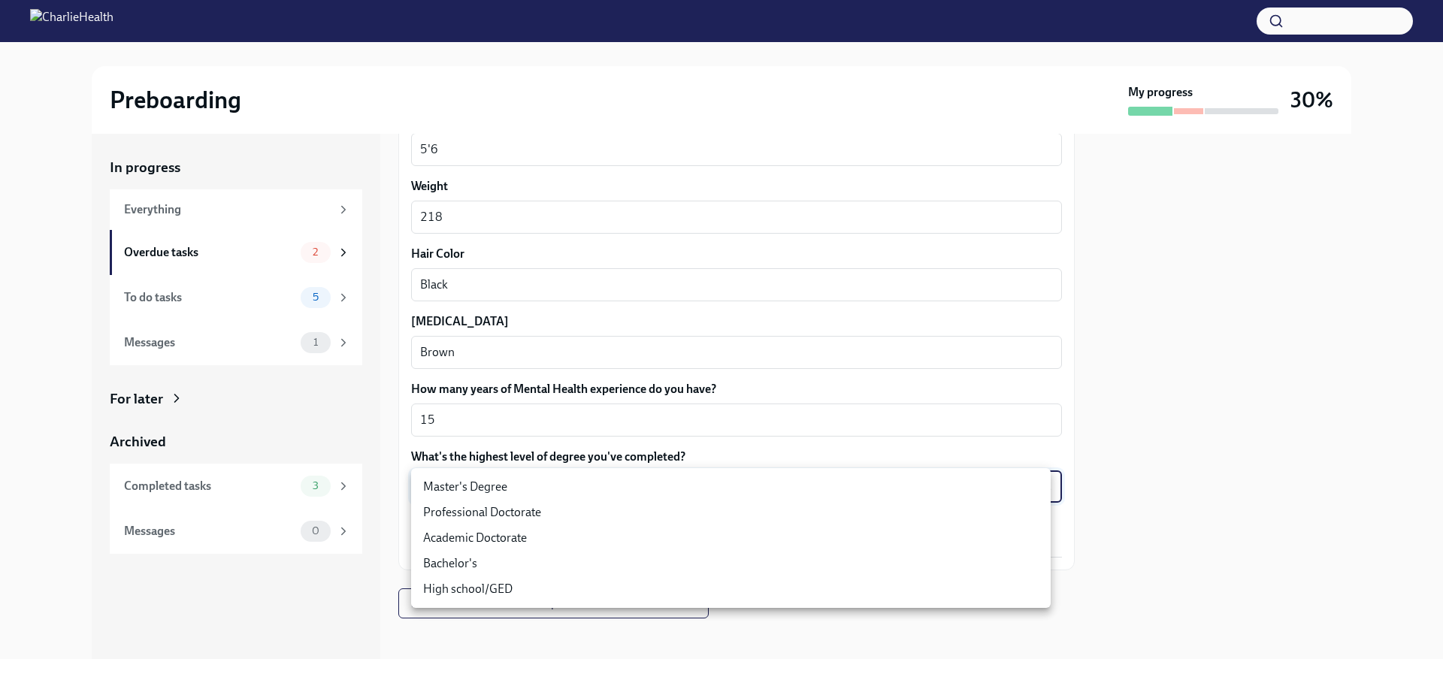
click at [495, 484] on li "Master's Degree" at bounding box center [730, 487] width 639 height 26
type input "2vBr-ghkD"
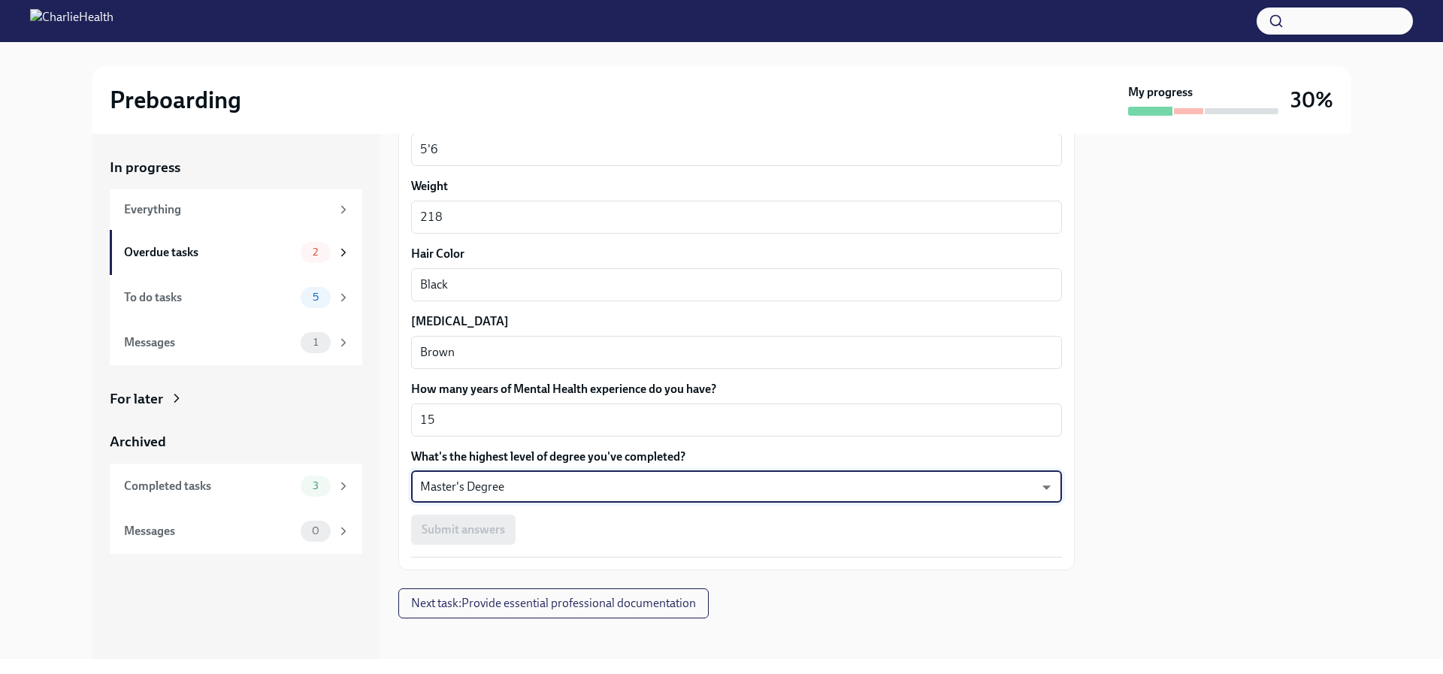
click at [488, 528] on div "Submit answers" at bounding box center [736, 530] width 651 height 30
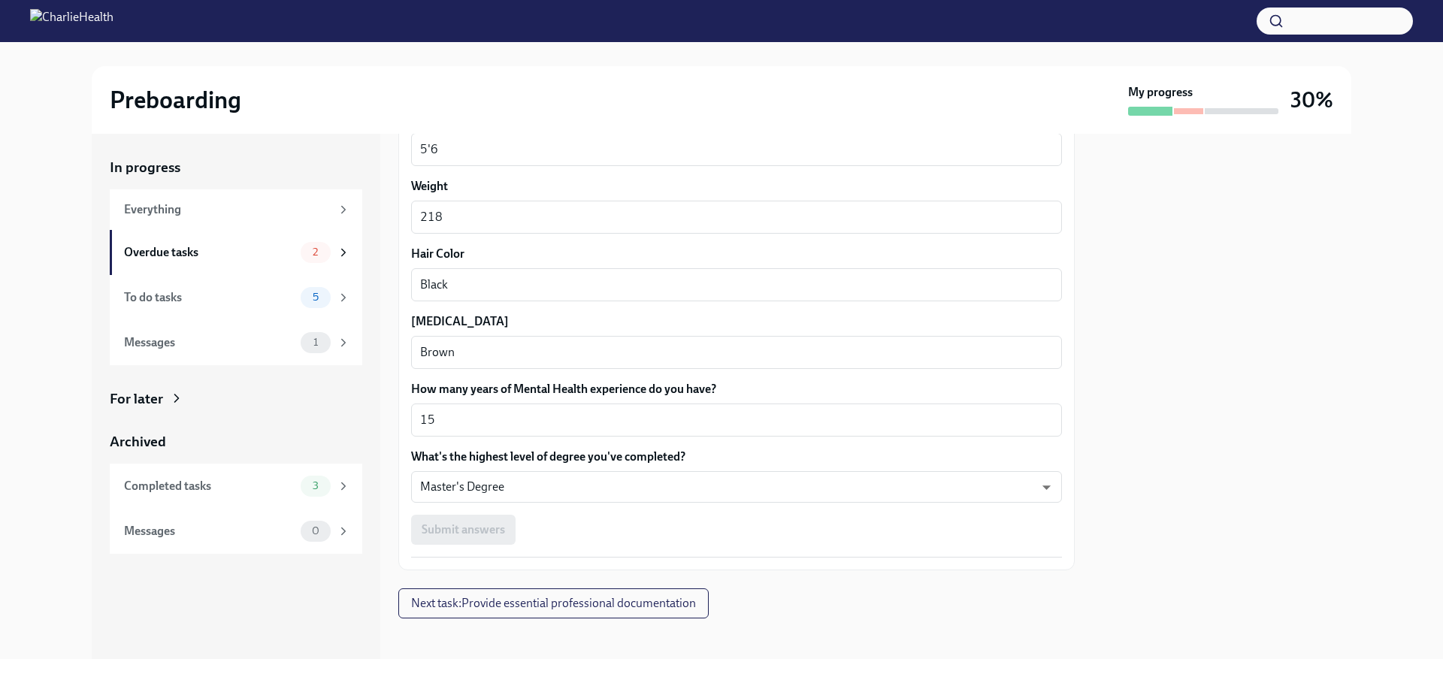
click at [488, 528] on div "Submit answers" at bounding box center [736, 530] width 651 height 30
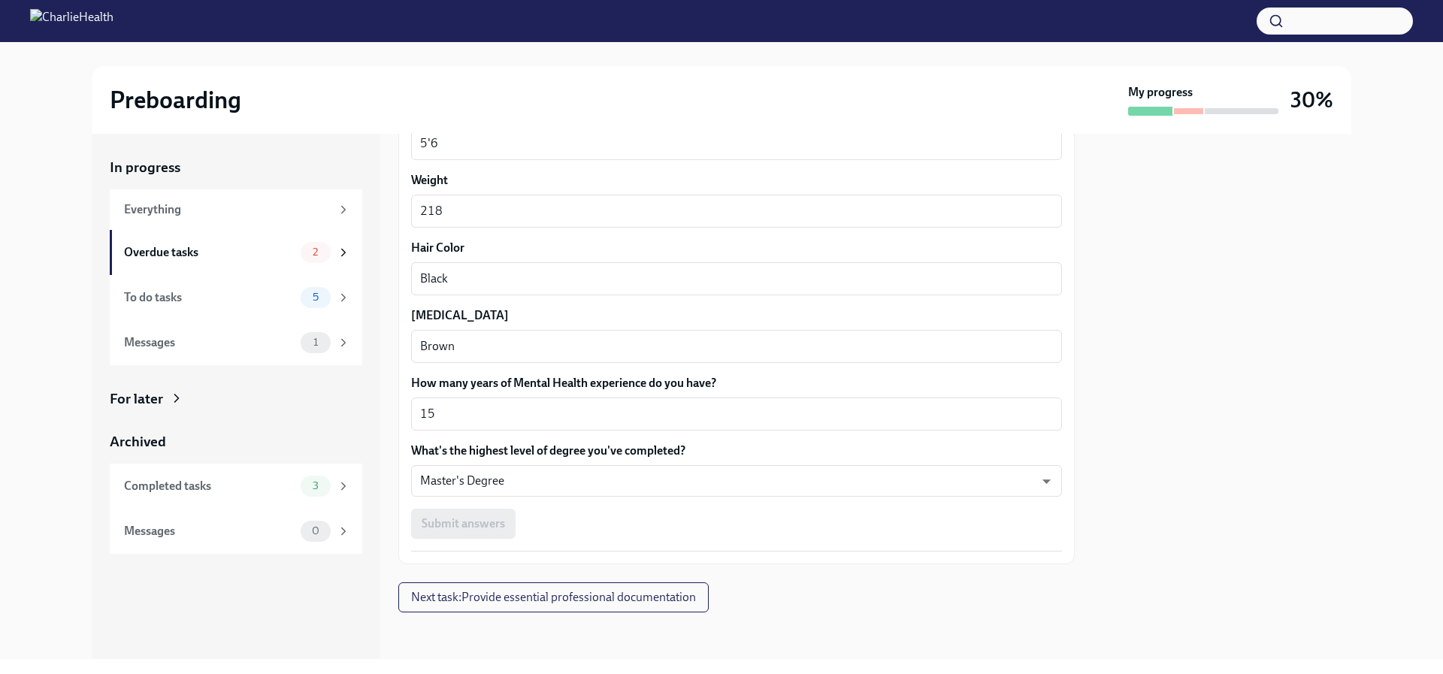
scroll to position [1285, 0]
click at [534, 594] on span "Next task : Provide essential professional documentation" at bounding box center [553, 595] width 285 height 15
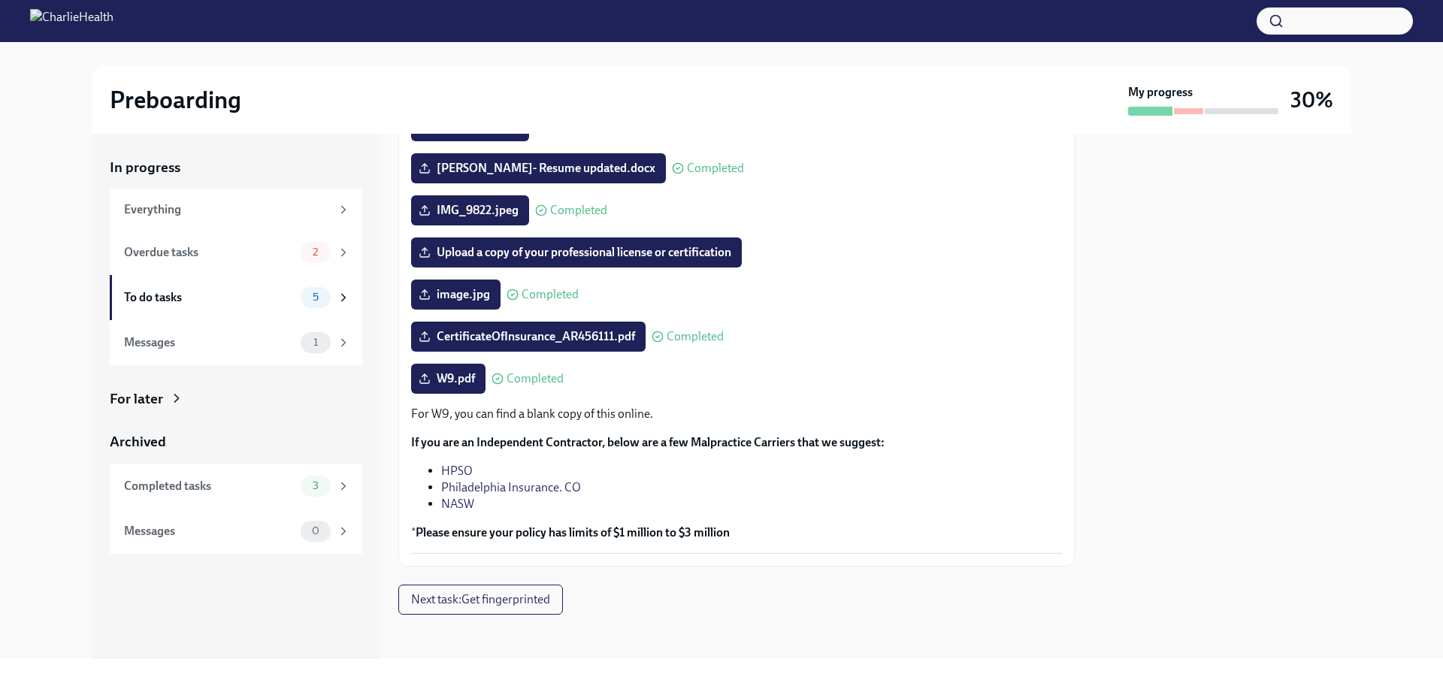
scroll to position [201, 0]
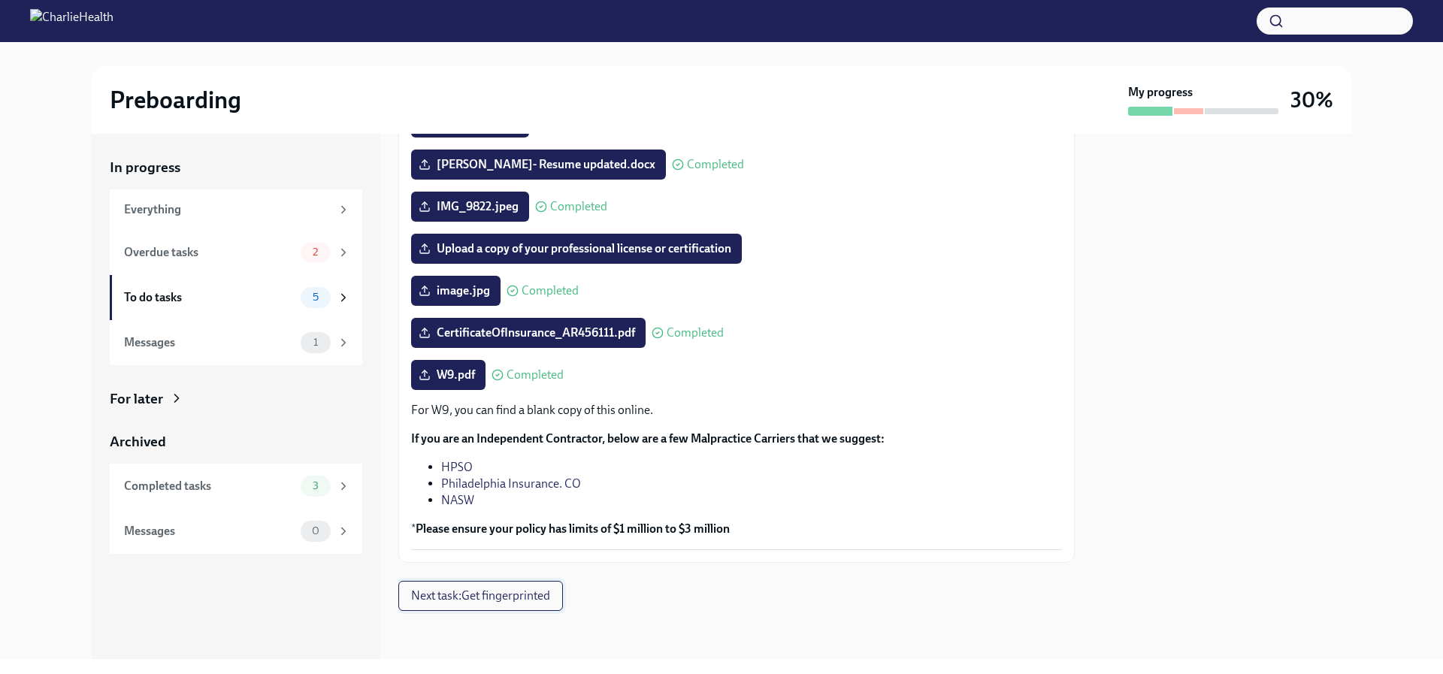
click at [499, 596] on span "Next task : Get fingerprinted" at bounding box center [480, 595] width 139 height 15
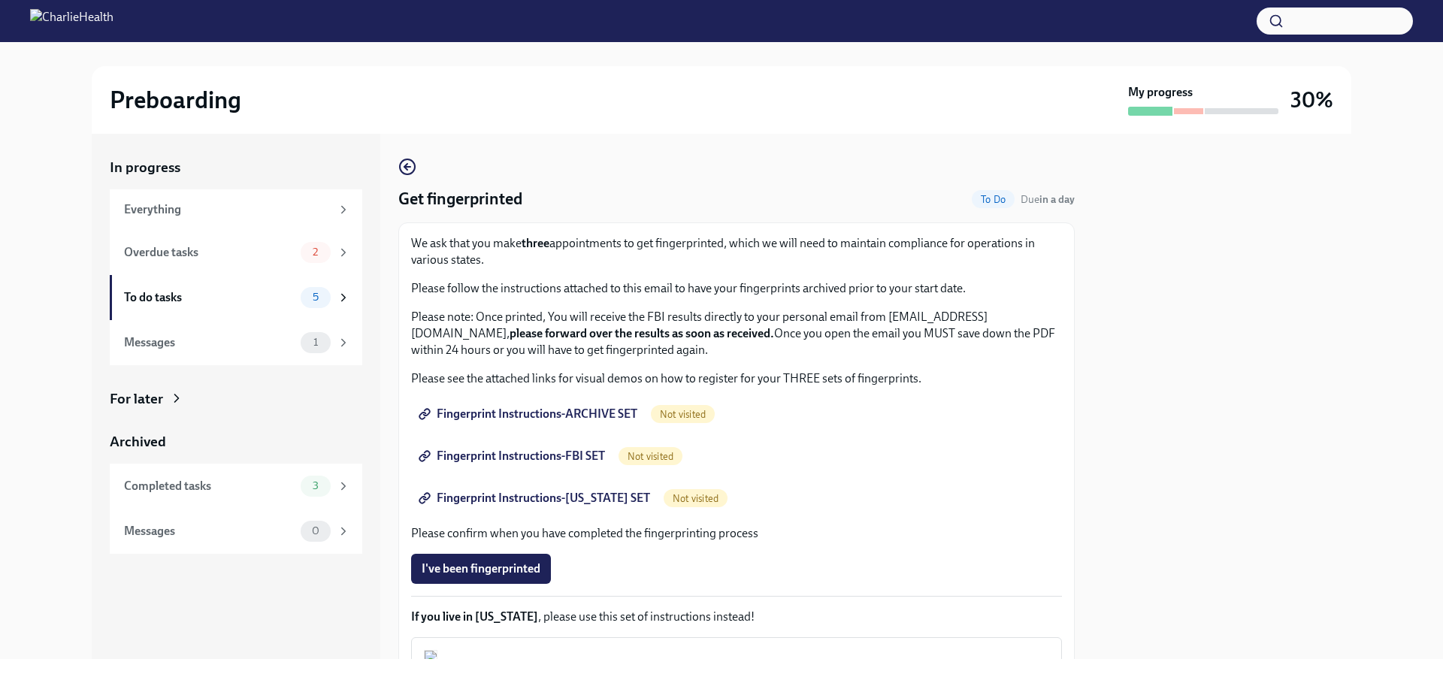
click at [568, 413] on span "Fingerprint Instructions-ARCHIVE SET" at bounding box center [530, 414] width 216 height 15
click at [526, 450] on span "Fingerprint Instructions-FBI SET" at bounding box center [513, 456] width 183 height 15
click at [509, 455] on span "Fingerprint Instructions-FBI SET" at bounding box center [513, 456] width 183 height 15
click at [494, 455] on span "Fingerprint Instructions-FBI SET" at bounding box center [513, 456] width 183 height 15
